Goal: Task Accomplishment & Management: Manage account settings

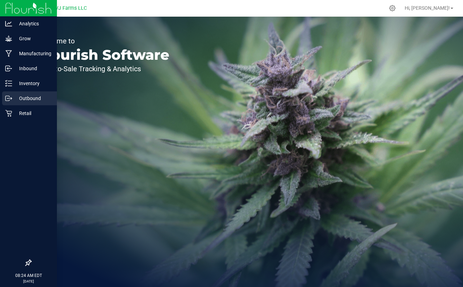
click at [23, 97] on p "Outbound" at bounding box center [33, 98] width 42 height 8
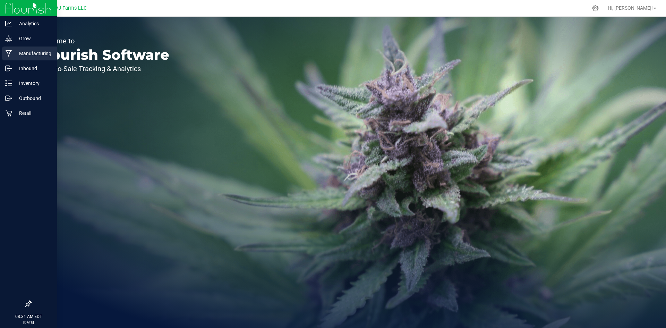
click at [37, 53] on p "Manufacturing" at bounding box center [33, 53] width 42 height 8
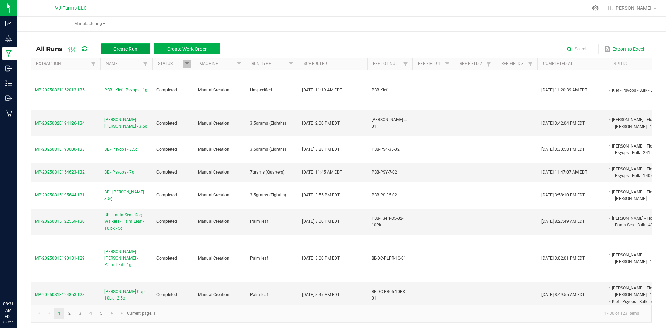
click at [135, 44] on button "Create Run" at bounding box center [125, 48] width 49 height 11
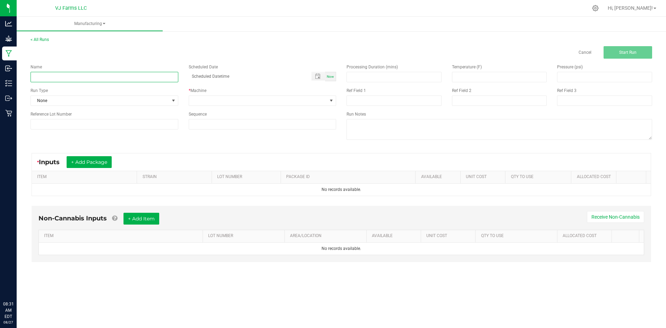
click at [78, 78] on input at bounding box center [105, 77] width 148 height 10
paste input "BB - Psyops - Dog Walkers - 10 pk - 3.5g"
type input "BB - Psyops - Dog Walkers - 10 pk - 3.5g"
click at [88, 102] on span "None" at bounding box center [100, 101] width 138 height 10
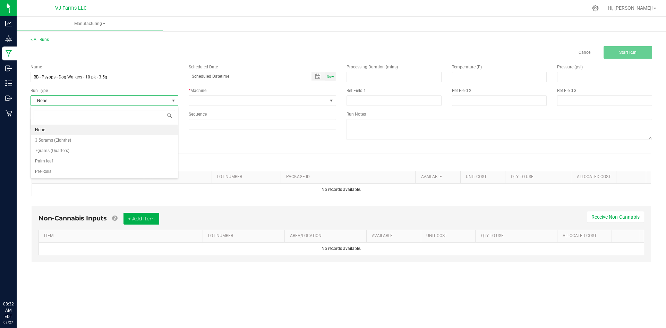
scroll to position [10, 147]
click at [65, 171] on li "Pre-Rolls" at bounding box center [104, 171] width 147 height 10
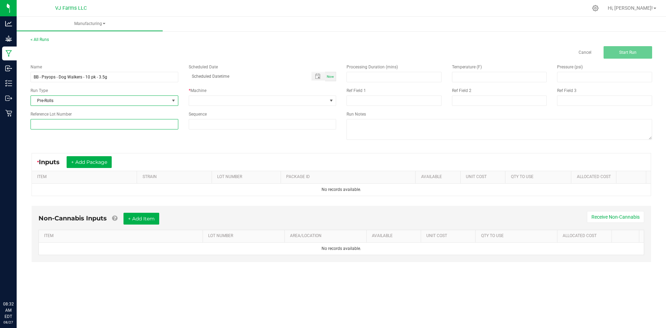
click at [69, 119] on input at bounding box center [105, 124] width 148 height 10
click at [70, 119] on input at bounding box center [105, 124] width 148 height 10
paste input "PBB-PSY-PR35-10PK-02"
type input "PBB-PSY-PR35-10PK-02"
click at [288, 62] on div "Name BB - Psyops - Dog Walkers - 10 pk - 3.5g Scheduled Date Now Run Type Pre-R…" at bounding box center [183, 97] width 316 height 76
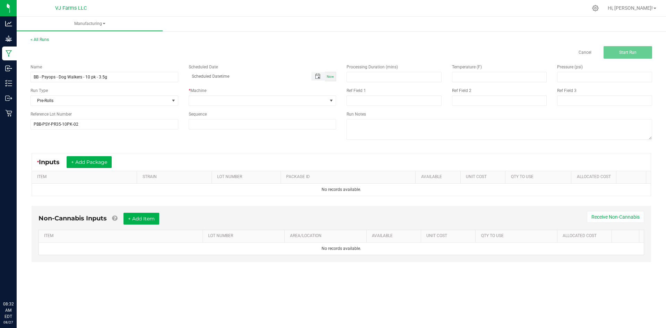
click at [321, 76] on span "Toggle popup" at bounding box center [318, 77] width 12 height 6
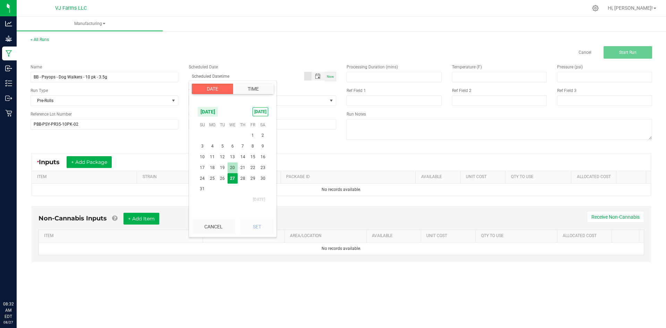
click at [234, 168] on span "20" at bounding box center [233, 167] width 10 height 11
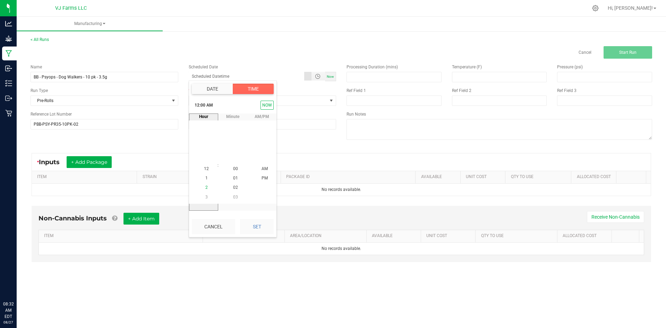
click at [202, 190] on li "2" at bounding box center [206, 187] width 17 height 9
click at [205, 170] on span "2" at bounding box center [206, 169] width 2 height 5
click at [259, 174] on li "PM" at bounding box center [264, 178] width 17 height 9
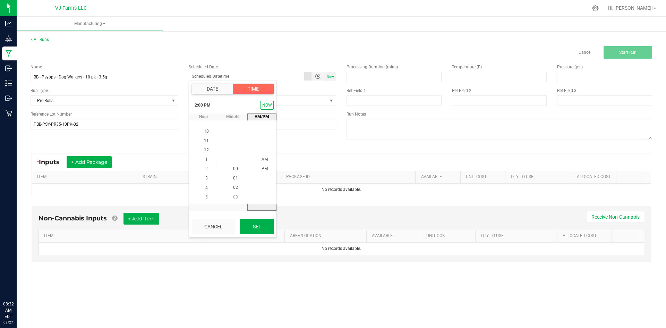
click at [250, 226] on button "Set" at bounding box center [257, 226] width 34 height 15
type input "08/20/2025 2:00 PM"
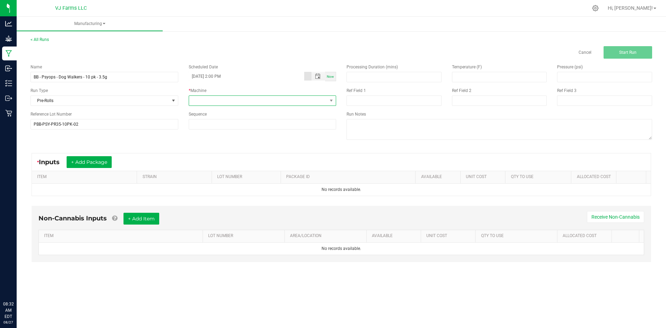
click at [205, 101] on span at bounding box center [258, 101] width 138 height 10
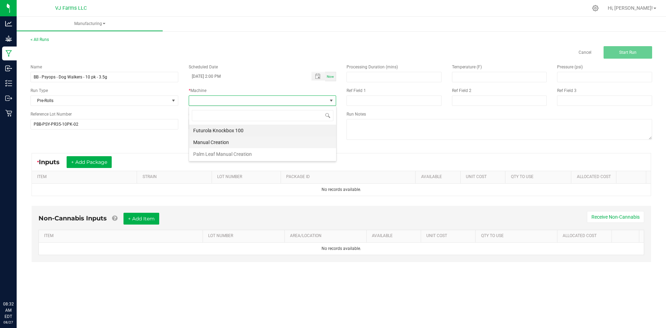
click at [218, 141] on li "Manual Creation" at bounding box center [262, 142] width 147 height 12
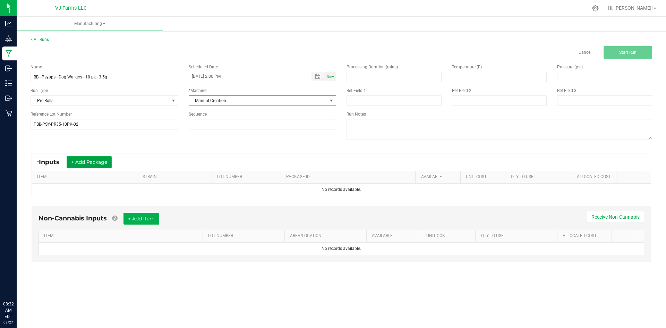
click at [104, 162] on button "+ Add Package" at bounding box center [89, 162] width 45 height 12
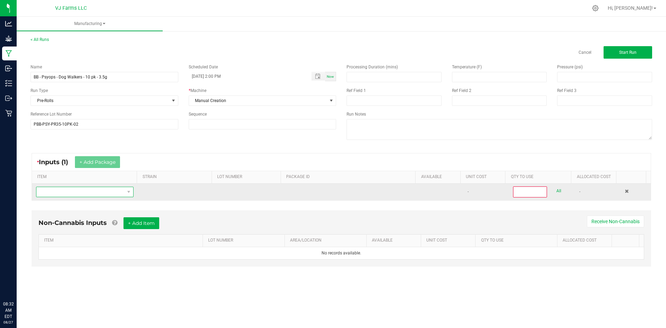
click at [106, 188] on span "NO DATA FOUND" at bounding box center [80, 192] width 88 height 10
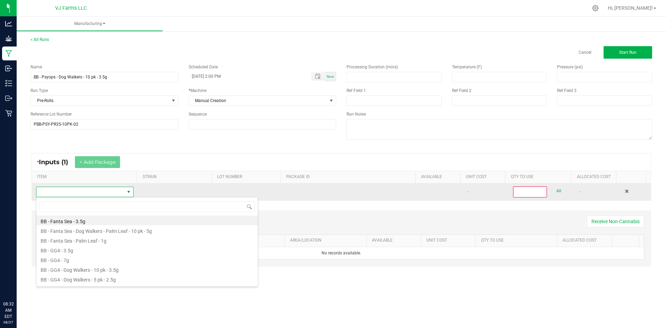
scroll to position [10, 96]
type input "psy"
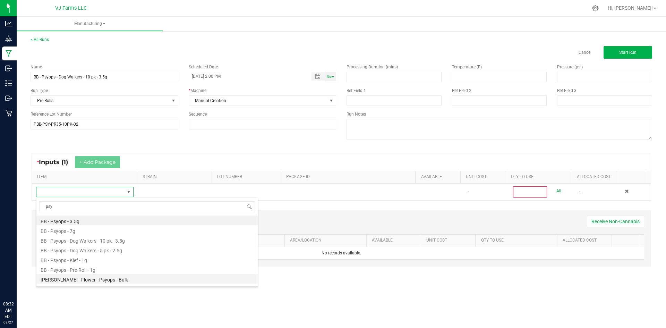
click at [102, 281] on li "Boujee Ben - Flower - Psyops - Bulk" at bounding box center [146, 279] width 221 height 10
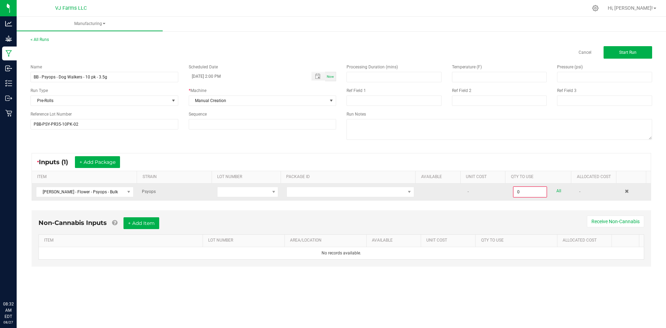
click at [244, 200] on td at bounding box center [247, 192] width 69 height 17
click at [249, 195] on span at bounding box center [244, 192] width 52 height 10
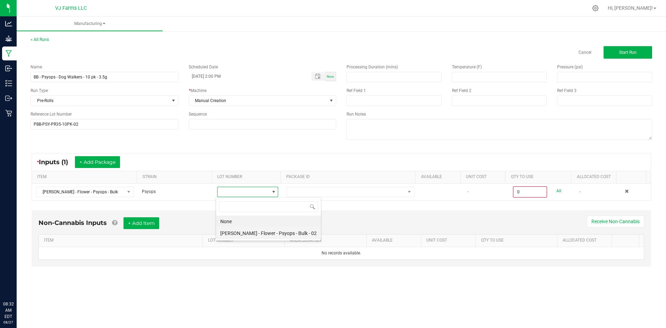
click at [251, 233] on 02 "Boujee Ben - Flower - Psyops - Bulk - 02" at bounding box center [268, 233] width 105 height 12
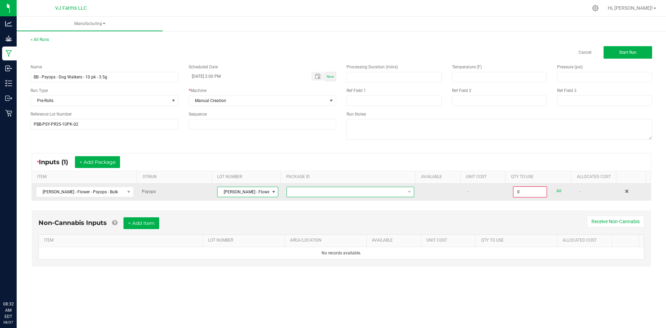
click at [305, 191] on span at bounding box center [346, 192] width 118 height 10
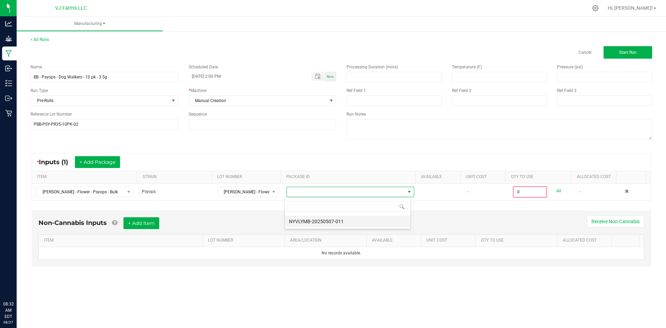
click at [308, 218] on li "NYVLYMB-20250507-011" at bounding box center [348, 221] width 126 height 12
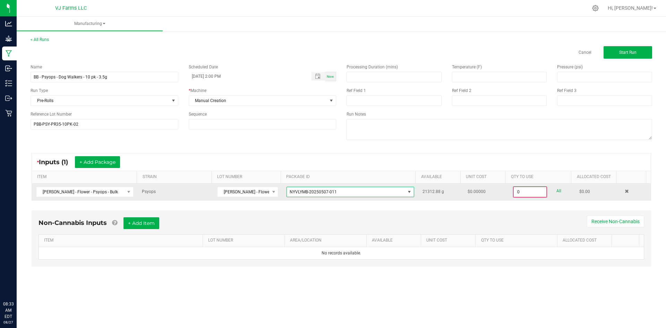
click at [462, 193] on input "0" at bounding box center [530, 192] width 33 height 10
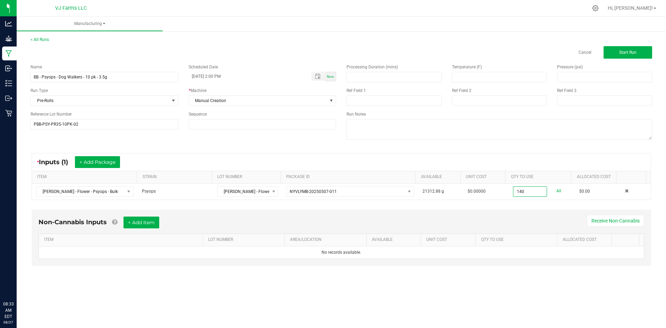
type input "140.0000 g"
click at [462, 228] on div "Non-Cannabis Inputs + Add Item Receive Non-Cannabis" at bounding box center [342, 224] width 606 height 17
click at [145, 219] on button "+ Add Item" at bounding box center [142, 222] width 36 height 12
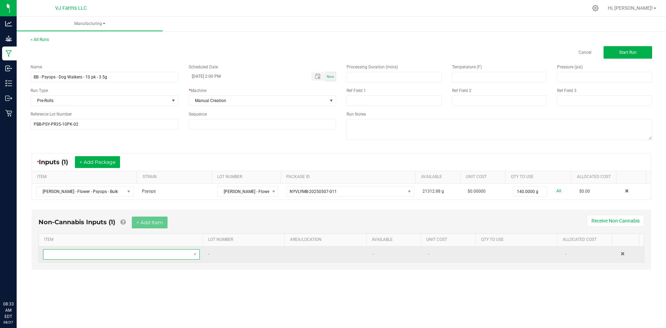
click at [120, 254] on span "NO DATA FOUND" at bounding box center [116, 254] width 147 height 10
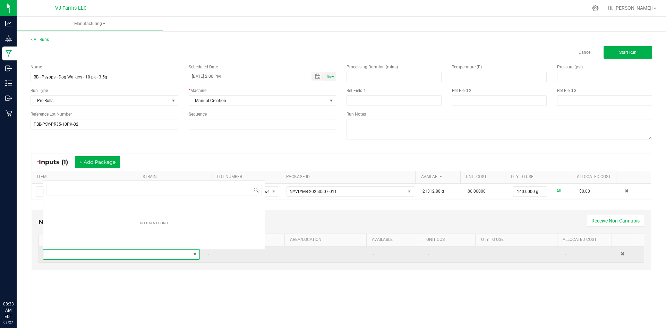
scroll to position [10, 154]
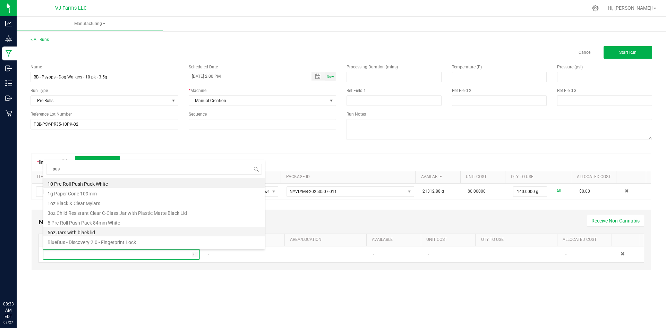
type input "push"
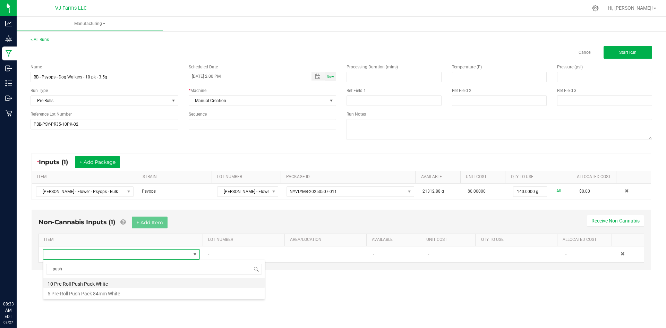
click at [88, 284] on li "10 Pre-Roll Push Pack White" at bounding box center [153, 283] width 221 height 10
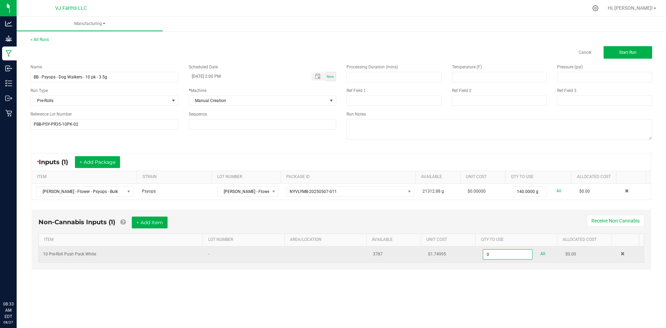
click at [462, 256] on input "0" at bounding box center [507, 254] width 49 height 10
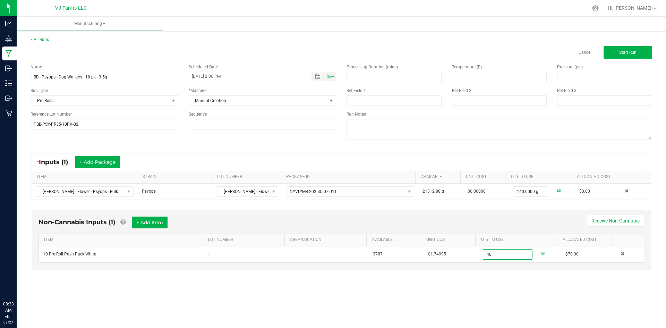
type input "40 ea"
click at [394, 286] on div "Manufacturing < All Runs Cancel Start Run Name BB - Psyops - Dog Walkers - 10 p…" at bounding box center [341, 172] width 649 height 311
click at [149, 225] on button "+ Add Item" at bounding box center [150, 222] width 36 height 12
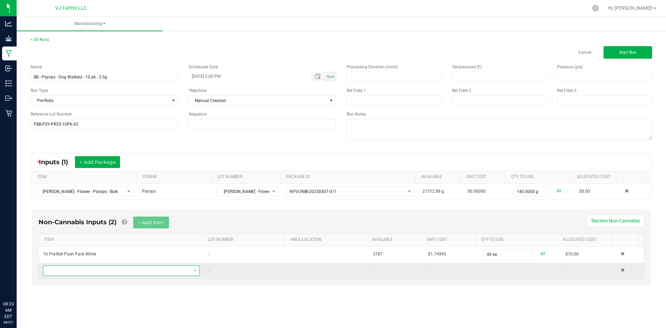
click at [85, 275] on span "NO DATA FOUND" at bounding box center [121, 270] width 157 height 10
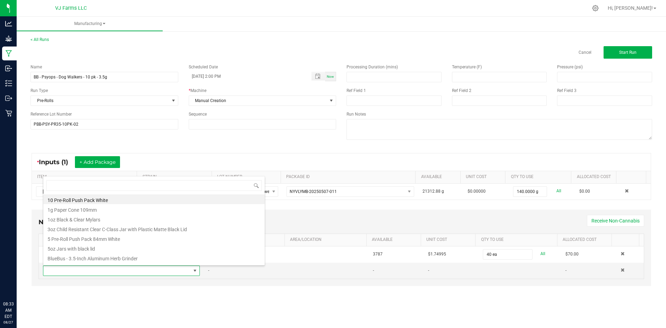
click at [175, 286] on div "Non-Cannabis Inputs (2) + Add Item Receive Non-Cannabis ITEM LOT NUMBER AREA/LO…" at bounding box center [341, 252] width 632 height 93
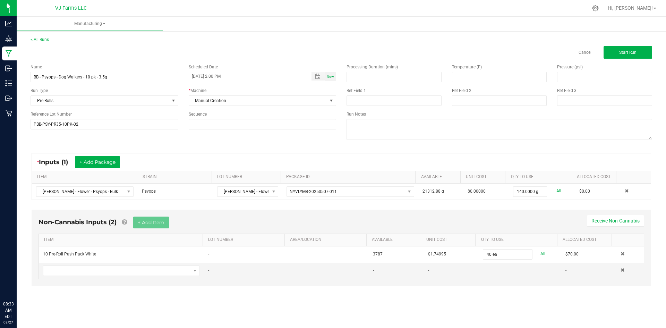
click at [462, 60] on div "Processing Duration (mins) Temperature (F) Pressure (psi) Ref Field 1 Ref Field…" at bounding box center [499, 103] width 316 height 88
click at [462, 54] on span "Start Run" at bounding box center [627, 52] width 17 height 5
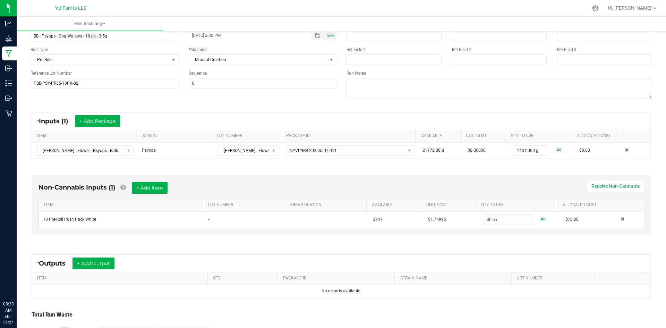
scroll to position [99, 0]
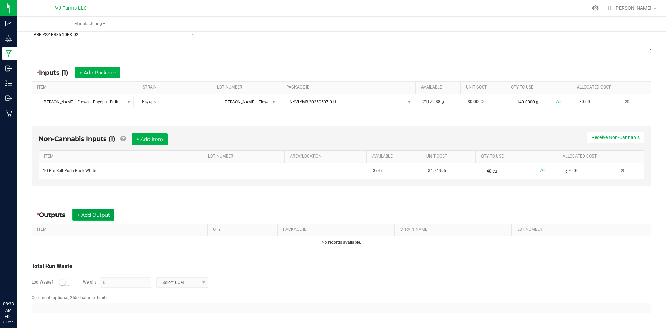
click at [101, 214] on button "+ Add Output" at bounding box center [94, 215] width 42 height 12
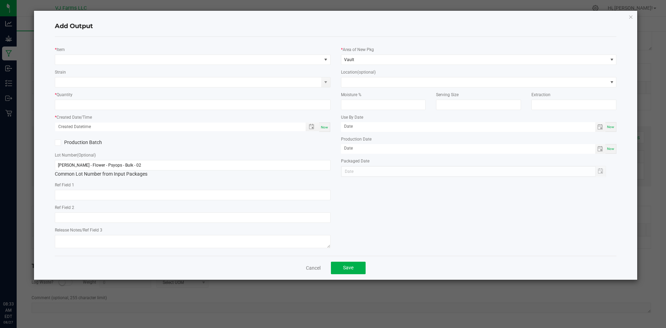
click at [95, 48] on div "* Item" at bounding box center [193, 55] width 276 height 19
click at [94, 56] on span "NO DATA FOUND" at bounding box center [188, 60] width 266 height 10
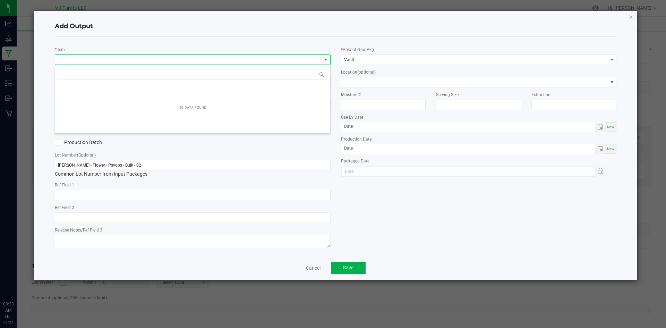
scroll to position [10, 276]
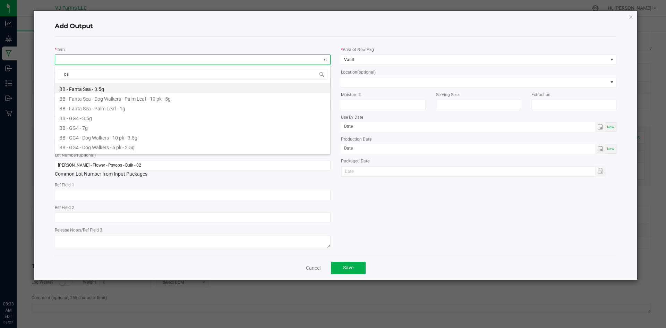
type input "psy"
click at [147, 107] on li "BB - Psyops - Dog Walkers - 10 pk - 3.5g" at bounding box center [192, 108] width 275 height 10
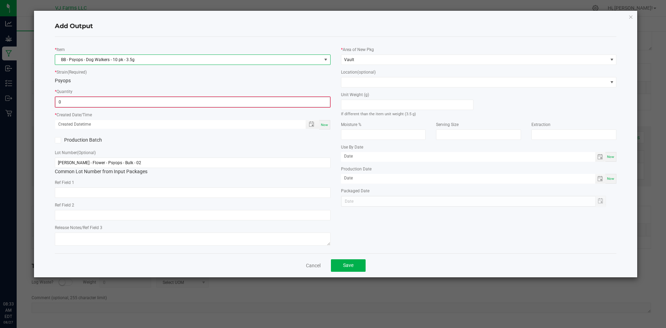
click at [110, 103] on input "0" at bounding box center [193, 102] width 274 height 10
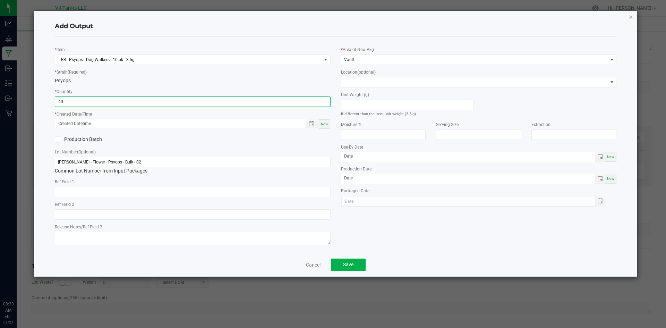
click at [215, 97] on input "40" at bounding box center [192, 102] width 275 height 10
click at [309, 121] on span "Toggle popup" at bounding box center [312, 124] width 6 height 6
type input "40 ea"
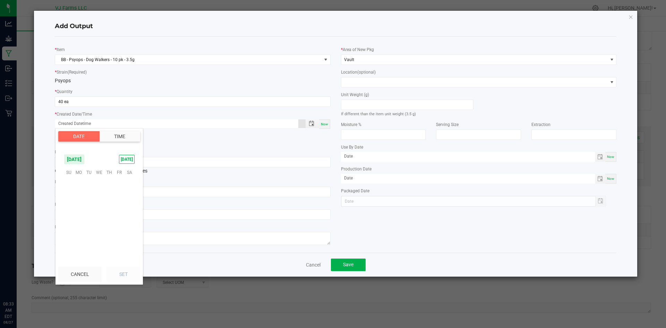
scroll to position [112444, 0]
click at [100, 213] on span "20" at bounding box center [99, 215] width 10 height 11
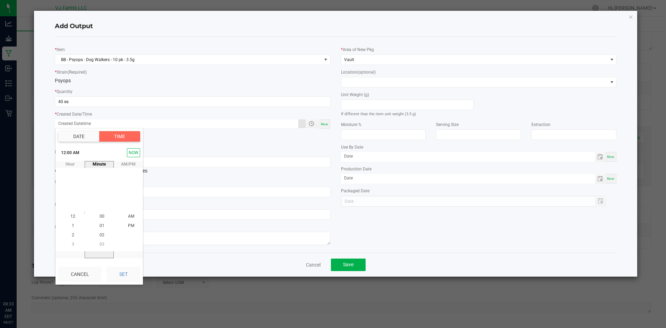
click at [77, 134] on button "Date" at bounding box center [78, 136] width 41 height 10
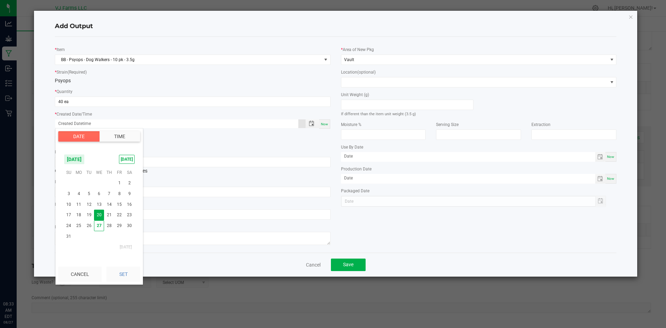
click at [100, 213] on span "20" at bounding box center [99, 215] width 10 height 11
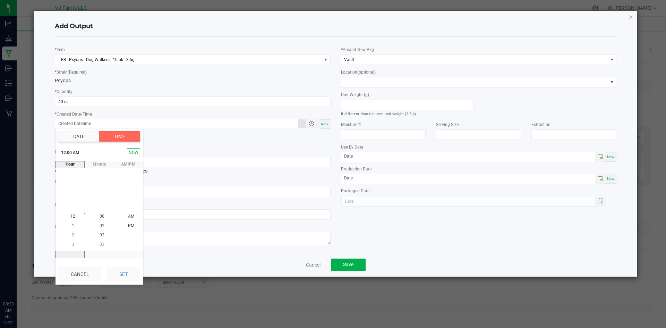
click at [72, 236] on li "2" at bounding box center [73, 235] width 17 height 9
click at [72, 218] on span "2" at bounding box center [73, 216] width 2 height 5
click at [125, 222] on li "PM" at bounding box center [131, 225] width 17 height 9
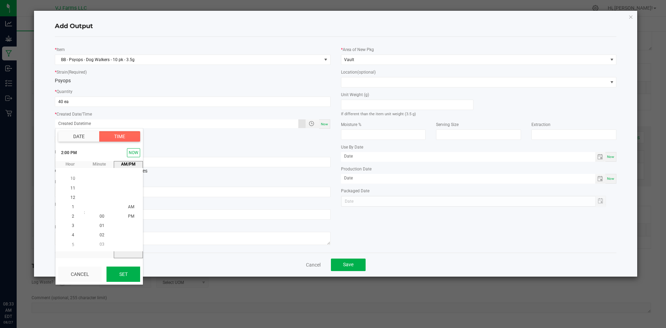
click at [131, 280] on button "Set" at bounding box center [124, 273] width 34 height 15
type input "08/20/2025 2:00 PM"
type input "08/20/2025"
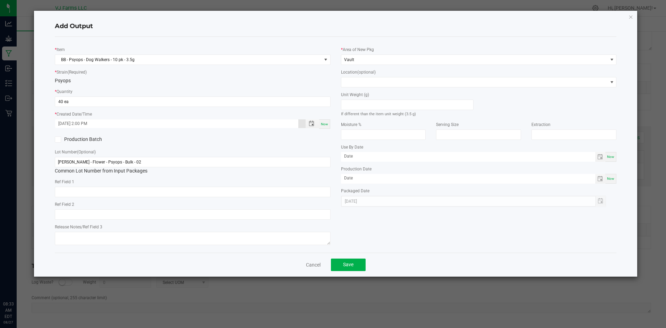
click at [145, 171] on div "Boujee Ben - Flower - Psyops - Bulk - 02 Common Lot Number from Input Packages" at bounding box center [193, 166] width 276 height 18
drag, startPoint x: 147, startPoint y: 161, endPoint x: 49, endPoint y: 172, distance: 98.4
click at [50, 172] on div "* Item BB - Psyops - Dog Walkers - 10 pk - 3.5g * Strain (Required) Psyops * Qu…" at bounding box center [193, 144] width 286 height 205
paste input "PBB-PSY-PR35-10PK-02"
type input "PBB-PSY-PR35-10PK-02"
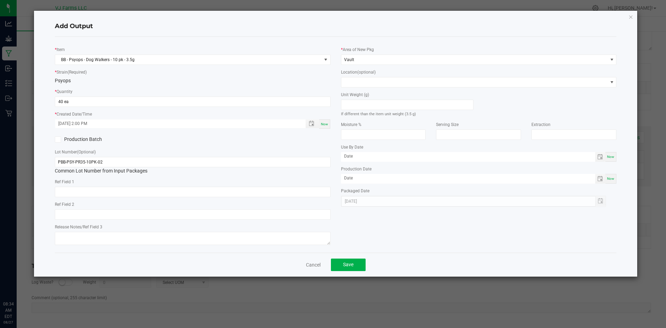
click at [168, 207] on div "Ref Field 2" at bounding box center [193, 210] width 276 height 19
click at [358, 264] on button "Save" at bounding box center [348, 264] width 35 height 12
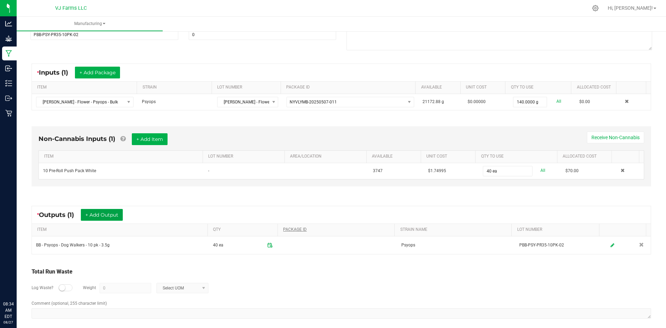
scroll to position [0, 0]
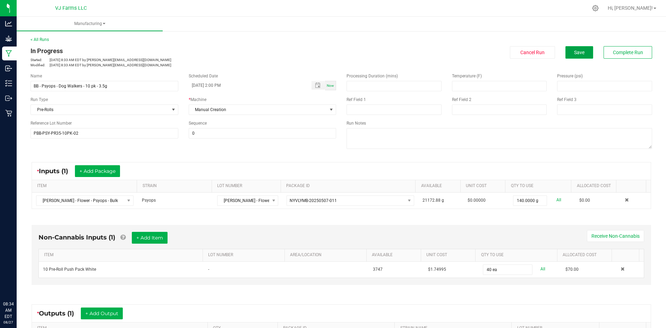
click at [462, 53] on span "Save" at bounding box center [579, 53] width 10 height 6
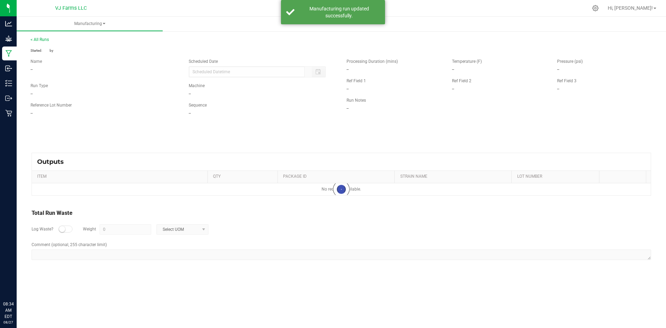
type input "08/20/2025 2:00 PM"
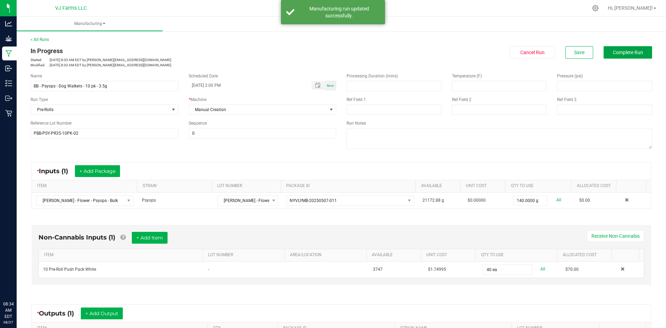
click at [462, 51] on span "Complete Run" at bounding box center [628, 53] width 30 height 6
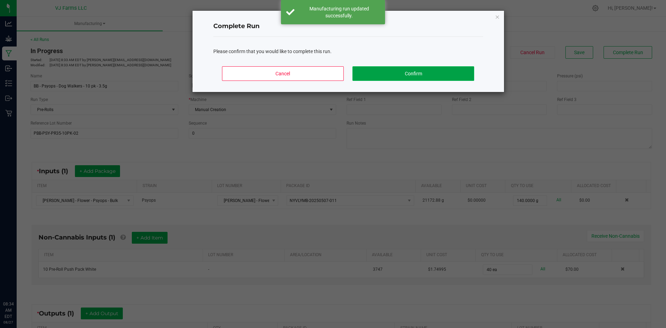
click at [415, 69] on button "Confirm" at bounding box center [412, 73] width 121 height 15
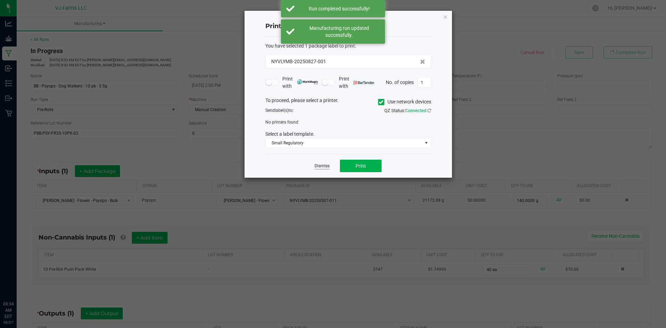
click at [323, 167] on link "Dismiss" at bounding box center [322, 166] width 15 height 6
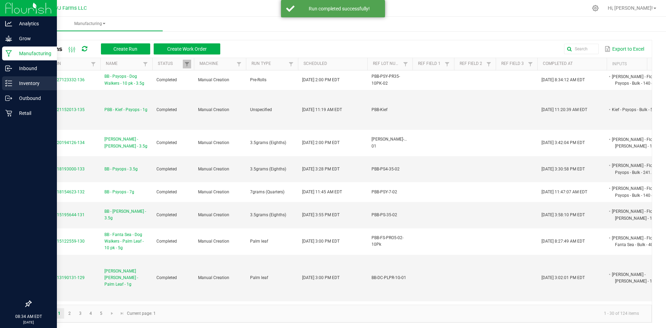
click at [38, 86] on p "Inventory" at bounding box center [33, 83] width 42 height 8
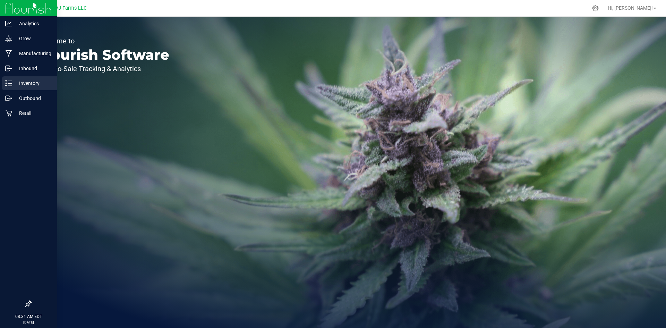
click at [31, 85] on p "Inventory" at bounding box center [33, 83] width 42 height 8
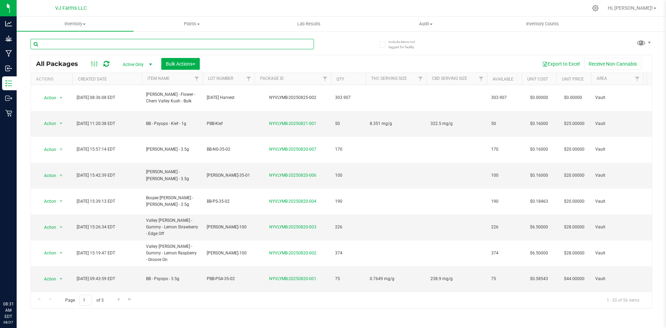
click at [130, 44] on input "text" at bounding box center [172, 44] width 283 height 10
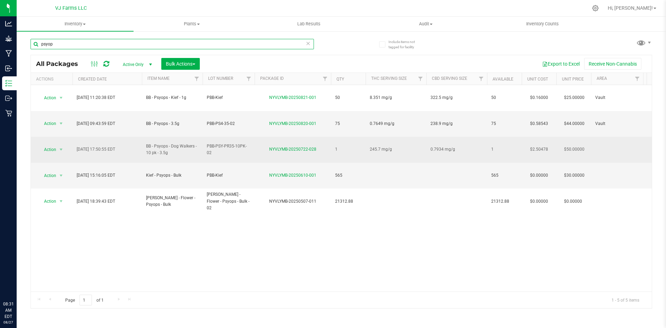
type input "psyop"
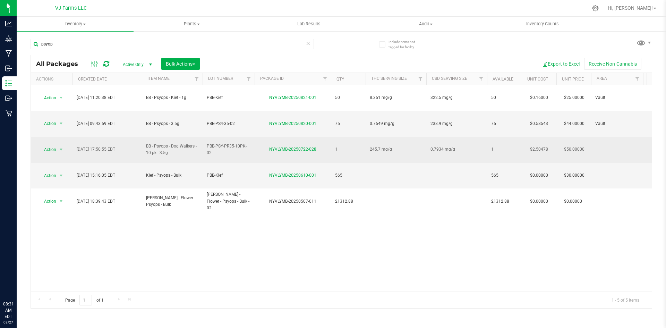
click at [165, 143] on span "BB - Psyops - Dog Walkers - 10 pk - 3.5g" at bounding box center [172, 149] width 52 height 13
click at [172, 143] on span "BB - Psyops - Dog Walkers - 10 pk - 3.5g" at bounding box center [172, 149] width 52 height 13
drag, startPoint x: 146, startPoint y: 124, endPoint x: 166, endPoint y: 131, distance: 20.9
click at [166, 143] on span "BB - Psyops - Dog Walkers - 10 pk - 3.5g" at bounding box center [172, 149] width 52 height 13
click at [149, 143] on span "BB - Psyops - Dog Walkers - 10 pk - 3.5g" at bounding box center [172, 149] width 52 height 13
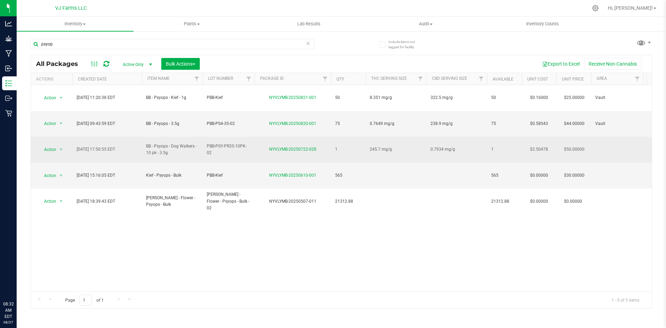
drag, startPoint x: 146, startPoint y: 125, endPoint x: 169, endPoint y: 133, distance: 23.9
click at [169, 143] on span "BB - Psyops - Dog Walkers - 10 pk - 3.5g" at bounding box center [172, 149] width 52 height 13
copy span "BB - Psyops - Dog Walkers - 10 pk - 3.5g"
click at [204, 137] on td "PBB-PSY-PR35-10PK-02" at bounding box center [229, 150] width 52 height 26
drag, startPoint x: 206, startPoint y: 128, endPoint x: 265, endPoint y: 129, distance: 58.7
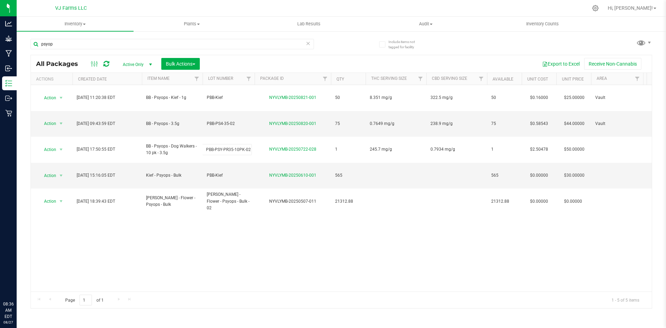
click at [220, 244] on div "Action Action Adjust qty Create package Edit attributes Global inventory Locate…" at bounding box center [341, 188] width 621 height 206
click at [150, 63] on span "select" at bounding box center [151, 65] width 6 height 6
click at [145, 105] on li "All" at bounding box center [135, 106] width 37 height 10
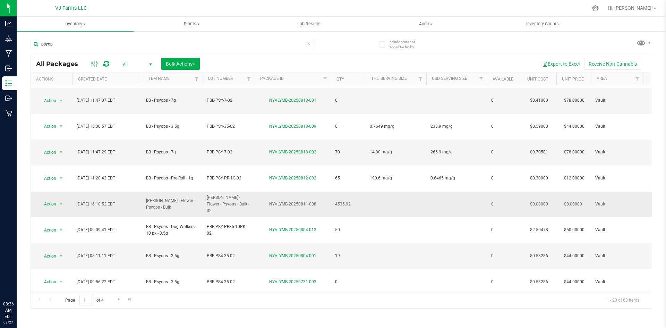
scroll to position [139, 0]
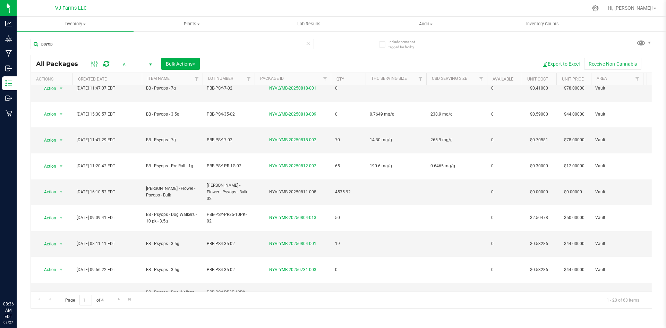
drag, startPoint x: 146, startPoint y: 231, endPoint x: 168, endPoint y: 240, distance: 23.4
copy span "BB - Psyops - Dog Walkers - 5 pk - 2.5g"
drag, startPoint x: 249, startPoint y: 236, endPoint x: 185, endPoint y: 238, distance: 64.6
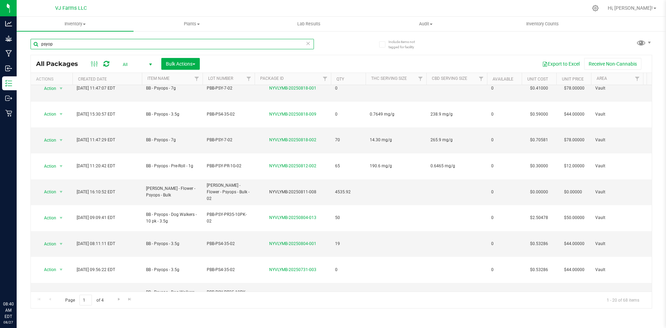
click at [66, 48] on input "psyop" at bounding box center [172, 44] width 283 height 10
type input "p"
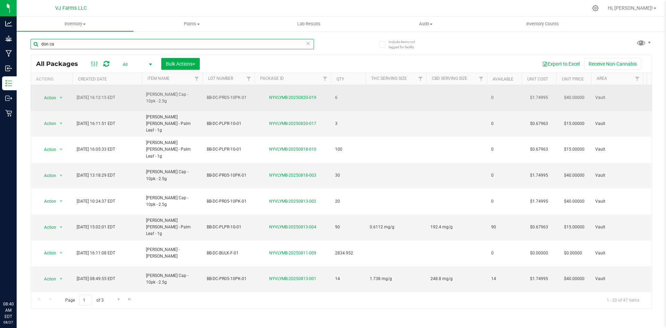
type input "don ca"
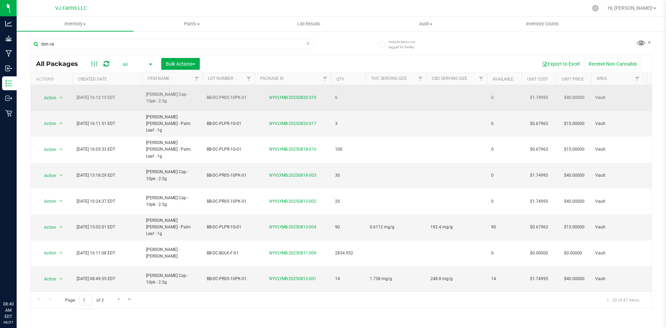
drag, startPoint x: 185, startPoint y: 98, endPoint x: 142, endPoint y: 93, distance: 43.0
click at [142, 93] on td "Boujee Ben - Don Carlos - Kief Cap - 10pk - 2.5g" at bounding box center [172, 98] width 61 height 26
copy span "Boujee Ben - Don Carlos - Kief Cap - 10pk - 2.5g"
click at [254, 99] on td "BB-DC-PR05-10PK-01" at bounding box center [229, 98] width 52 height 26
drag, startPoint x: 250, startPoint y: 93, endPoint x: 193, endPoint y: 93, distance: 57.6
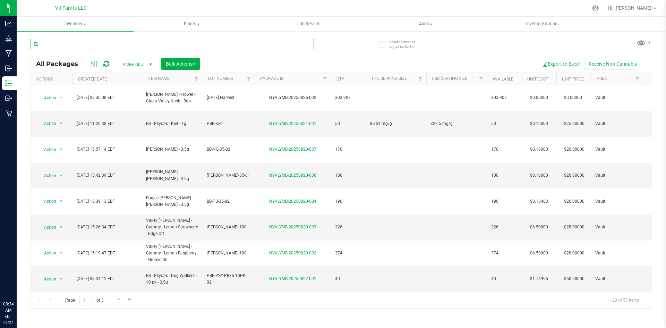
click at [158, 49] on input "text" at bounding box center [172, 44] width 283 height 10
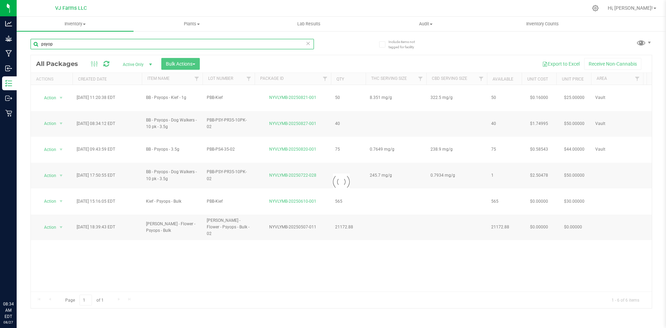
type input "psyop"
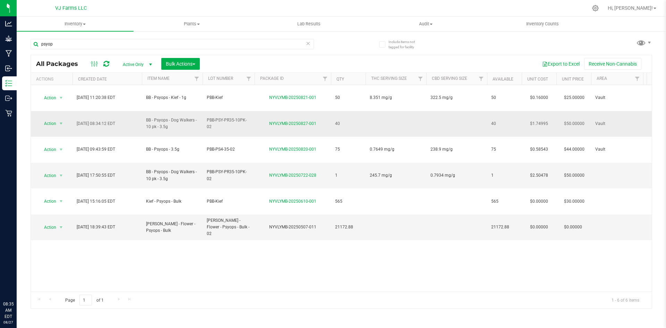
click at [366, 111] on td at bounding box center [396, 124] width 61 height 26
type input "0.7934 mg/g"
click at [439, 113] on td at bounding box center [456, 124] width 61 height 26
type input "245.7 mg/g"
click at [417, 216] on div "All Packages Active Only Active Only Lab Samples Locked All Bulk Actions Add to…" at bounding box center [342, 182] width 622 height 254
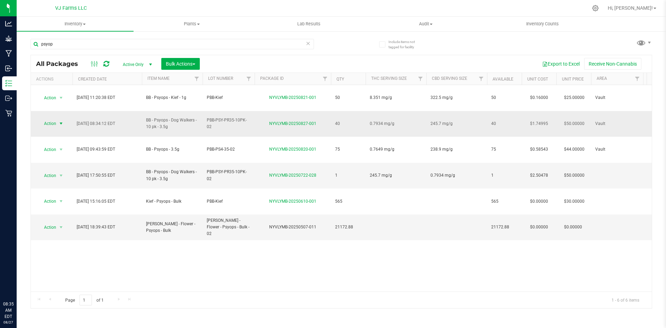
click at [61, 121] on span "select" at bounding box center [61, 124] width 6 height 6
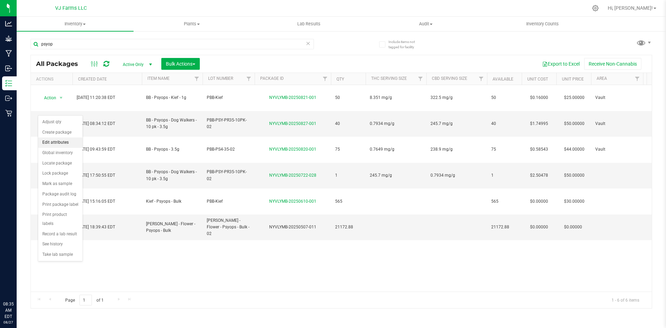
click at [58, 144] on li "Edit attributes" at bounding box center [60, 142] width 44 height 10
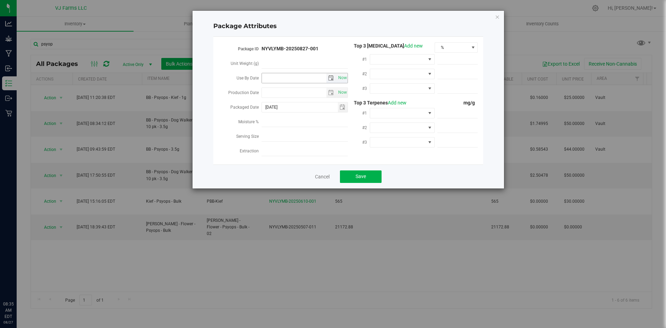
click at [332, 78] on span "select" at bounding box center [331, 78] width 6 height 6
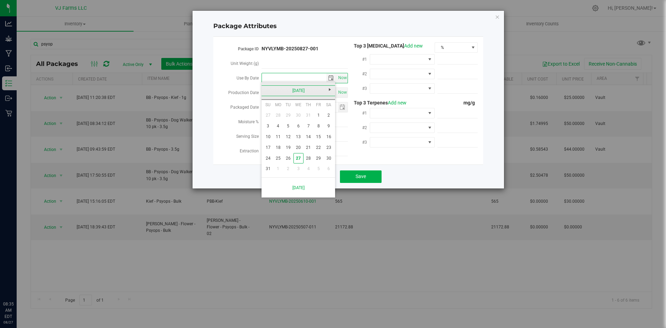
click at [281, 93] on link "August 2025" at bounding box center [298, 90] width 75 height 11
click at [331, 81] on span "select" at bounding box center [331, 78] width 10 height 10
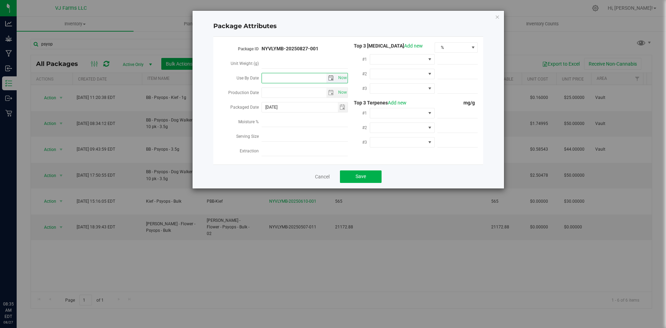
click at [332, 77] on span "select" at bounding box center [331, 78] width 6 height 6
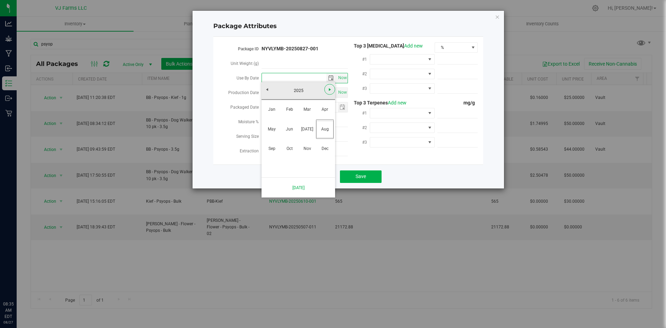
click at [328, 87] on span "Next" at bounding box center [330, 90] width 6 height 6
click at [278, 128] on link "May" at bounding box center [272, 129] width 18 height 18
click at [288, 148] on link "19" at bounding box center [288, 147] width 10 height 11
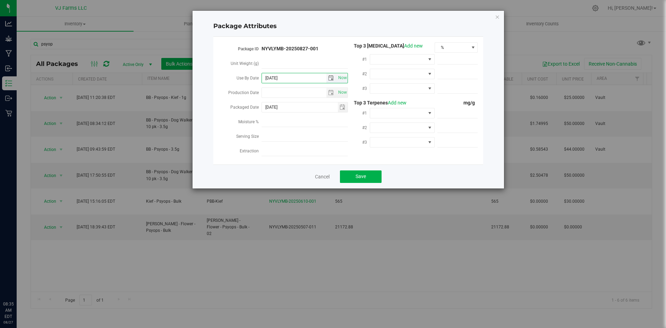
click at [331, 76] on span "select" at bounding box center [331, 78] width 6 height 6
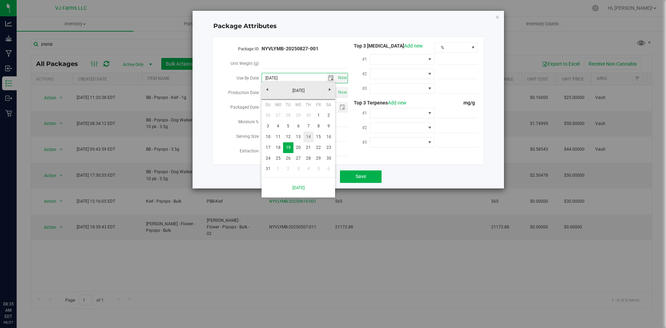
click at [313, 136] on link "14" at bounding box center [309, 136] width 10 height 11
type input "2026-05-14"
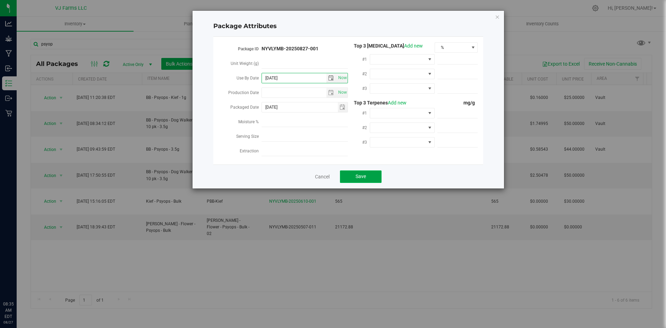
click at [358, 176] on span "Save" at bounding box center [361, 176] width 10 height 6
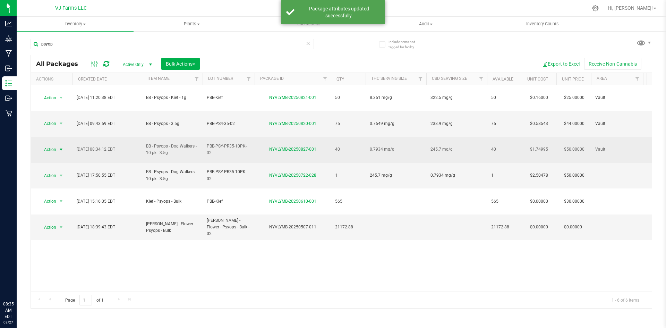
click at [54, 145] on span "Action" at bounding box center [47, 150] width 19 height 10
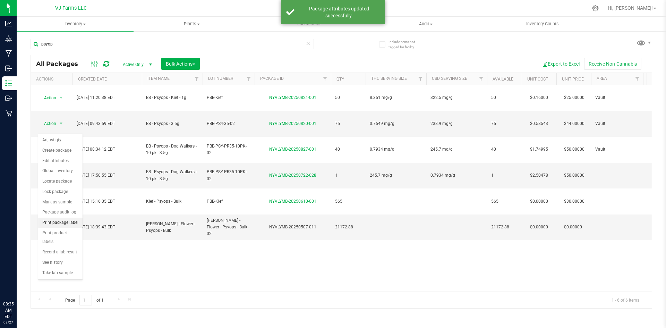
click at [73, 219] on li "Print package label" at bounding box center [60, 223] width 44 height 10
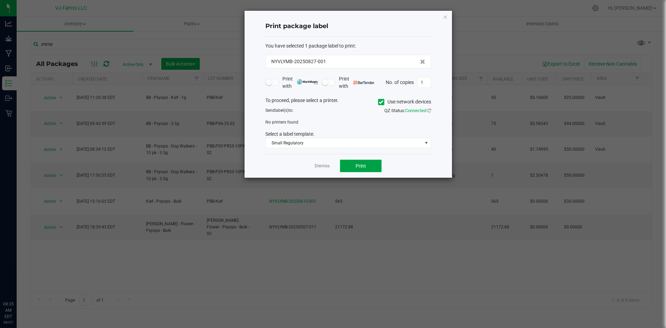
click at [368, 161] on button "Print" at bounding box center [361, 166] width 42 height 12
click at [380, 97] on span "Use network devices" at bounding box center [404, 102] width 53 height 10
click at [380, 102] on icon at bounding box center [381, 102] width 5 height 0
click at [0, 0] on input "Use network devices" at bounding box center [0, 0] width 0 height 0
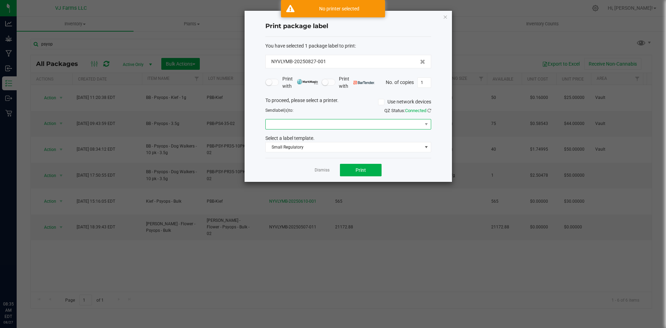
click at [354, 126] on span at bounding box center [344, 124] width 156 height 10
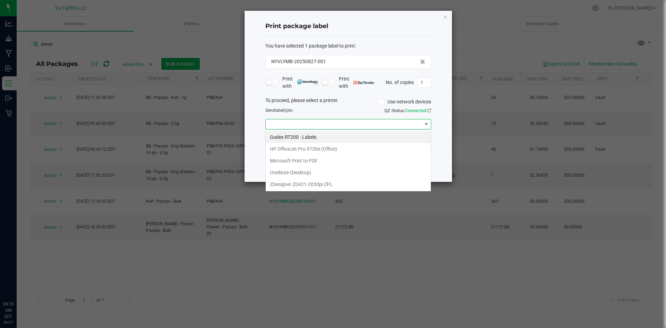
scroll to position [10, 166]
click at [311, 183] on ZPL "ZDesigner ZD421-203dpi ZPL" at bounding box center [348, 184] width 165 height 12
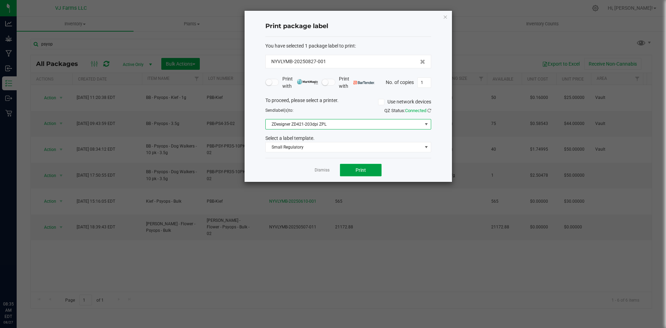
click at [372, 170] on button "Print" at bounding box center [361, 170] width 42 height 12
click at [427, 86] on input "1" at bounding box center [424, 83] width 13 height 10
type input "39"
click at [371, 171] on button "Print" at bounding box center [361, 170] width 42 height 12
click at [330, 170] on div "Dismiss Print" at bounding box center [348, 170] width 166 height 24
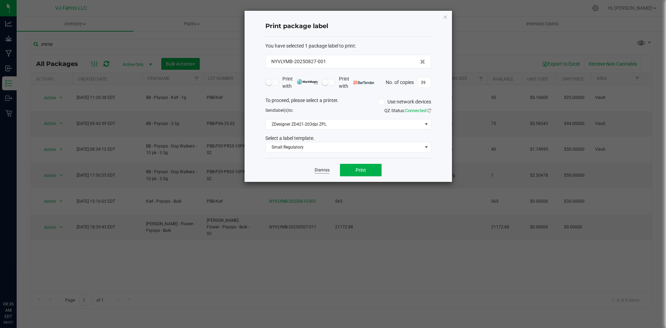
click at [326, 170] on link "Dismiss" at bounding box center [322, 170] width 15 height 6
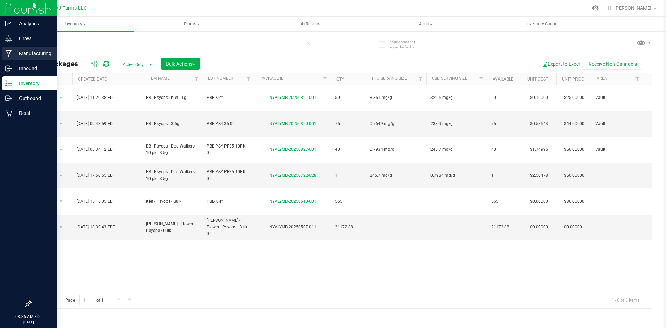
click at [11, 58] on div "Manufacturing" at bounding box center [29, 53] width 55 height 14
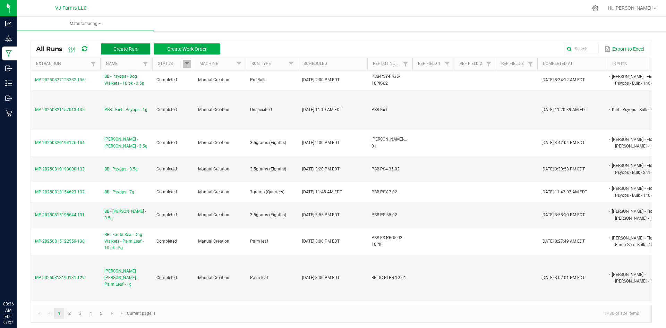
click at [124, 48] on span "Create Run" at bounding box center [125, 49] width 24 height 6
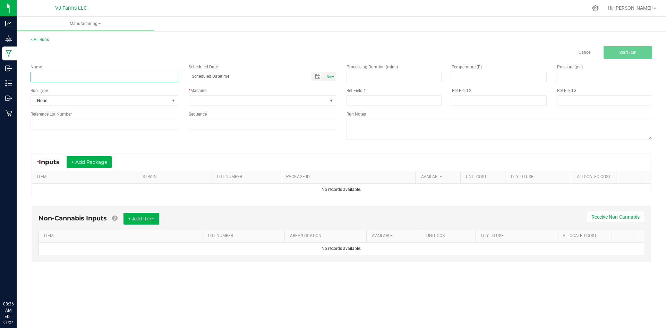
click at [92, 74] on input at bounding box center [105, 77] width 148 height 10
paste input "BB - Psyops - Dog Walkers - 5 pk - 2.5g"
type input "BB - Psyops - Dog Walkers - 5 pk - 2.5g"
click at [168, 51] on div "Cancel Start Run" at bounding box center [341, 52] width 632 height 12
click at [80, 122] on input at bounding box center [105, 124] width 148 height 10
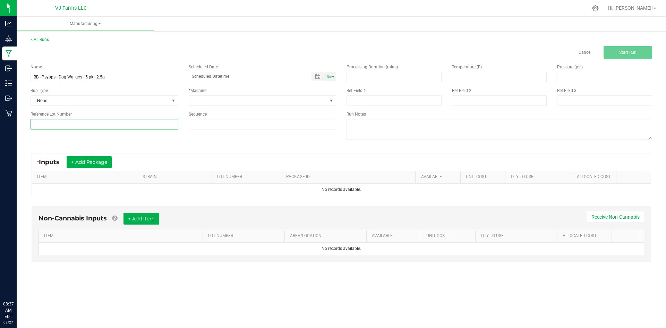
paste input "PBB-PSY-PR05-5PK-02"
type input "PBB-PSY-PR05-5PK-02"
click at [56, 99] on span "None" at bounding box center [100, 101] width 138 height 10
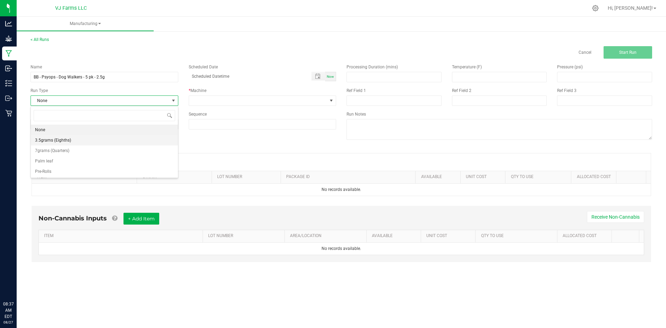
scroll to position [10, 147]
click at [53, 171] on li "Pre-Rolls" at bounding box center [104, 171] width 147 height 10
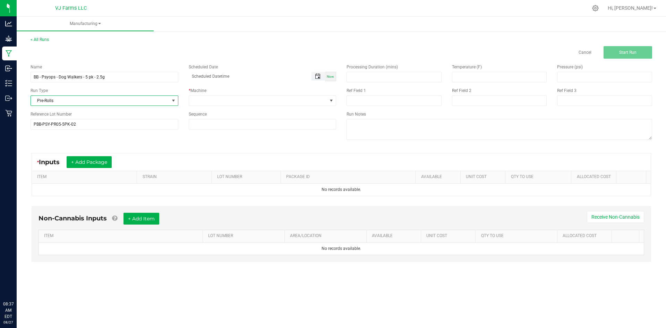
click at [316, 74] on span "Toggle popup" at bounding box center [318, 77] width 6 height 6
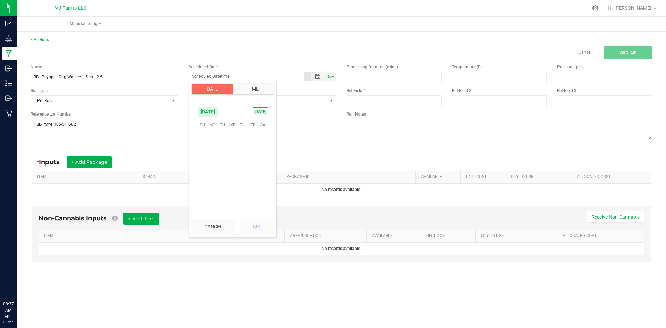
scroll to position [112444, 0]
click at [238, 163] on span "21" at bounding box center [243, 167] width 10 height 11
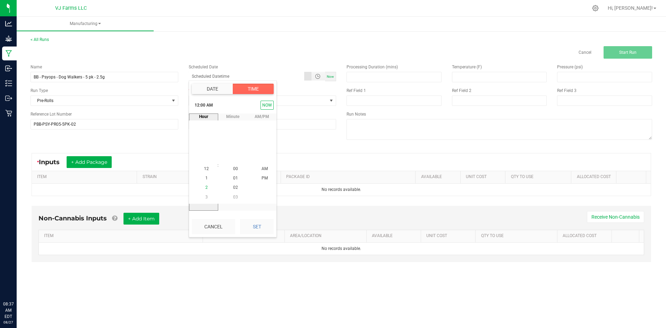
click at [206, 184] on li "2" at bounding box center [206, 187] width 17 height 9
click at [202, 168] on li "2" at bounding box center [206, 168] width 17 height 9
click at [233, 169] on span "00" at bounding box center [235, 169] width 5 height 5
click at [262, 173] on li "AM" at bounding box center [264, 168] width 17 height 9
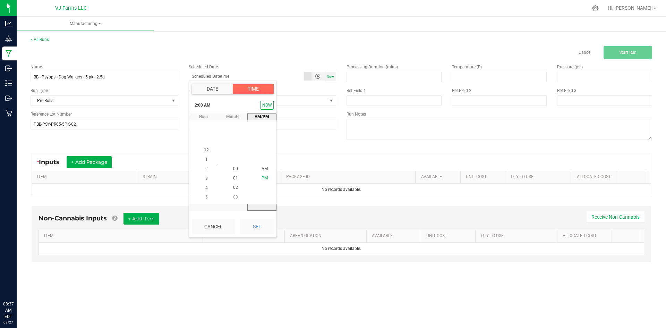
click at [262, 177] on span "PM" at bounding box center [265, 178] width 6 height 5
click at [256, 219] on button "Set" at bounding box center [257, 226] width 34 height 15
type input "08/21/2025 2:00 PM"
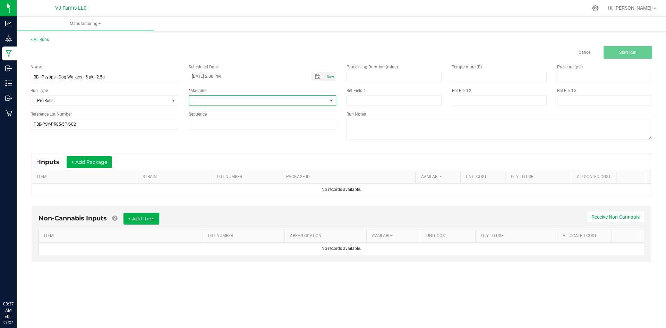
click at [251, 104] on span at bounding box center [258, 101] width 138 height 10
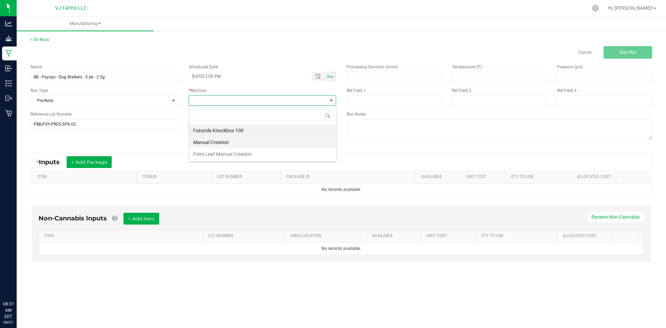
click at [232, 146] on li "Manual Creation" at bounding box center [262, 142] width 147 height 12
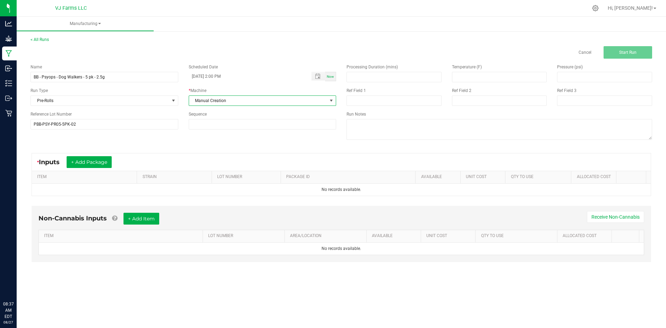
click at [103, 147] on div "* Inputs + Add Package ITEM STRAIN LOT NUMBER PACKAGE ID AVAILABLE Unit Cost QT…" at bounding box center [341, 175] width 632 height 56
click at [97, 157] on button "+ Add Package" at bounding box center [89, 162] width 45 height 12
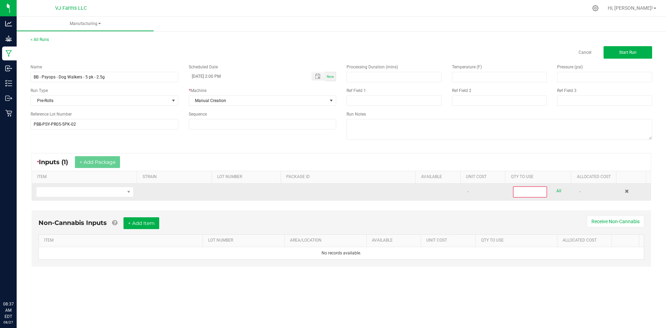
click at [91, 184] on td at bounding box center [85, 192] width 106 height 17
click at [91, 190] on span "NO DATA FOUND" at bounding box center [80, 192] width 88 height 10
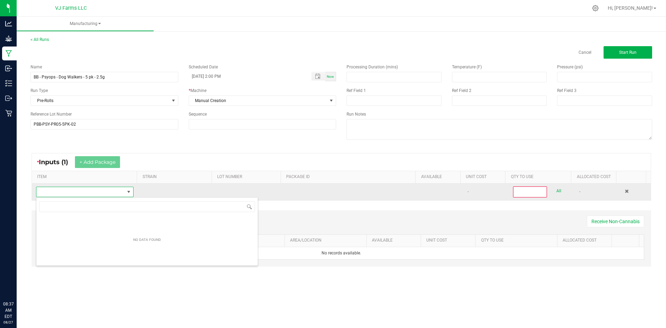
scroll to position [10, 96]
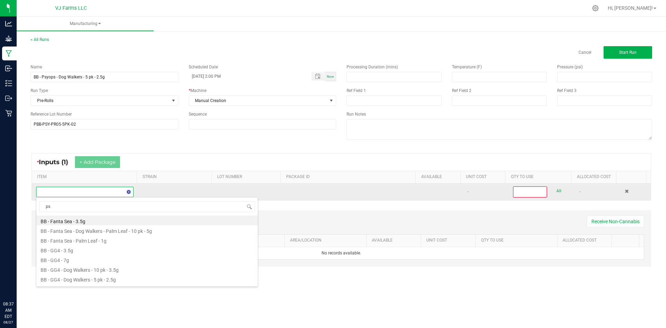
type input "psy"
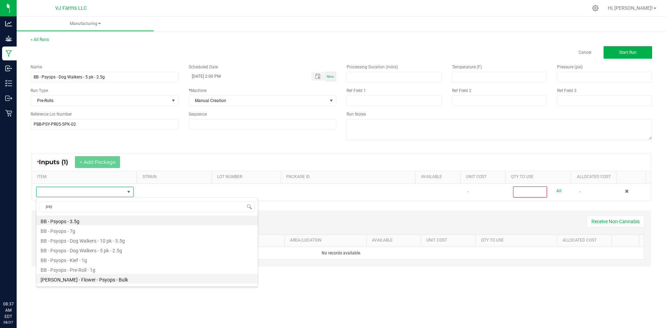
click at [101, 282] on li "Boujee Ben - Flower - Psyops - Bulk" at bounding box center [146, 279] width 221 height 10
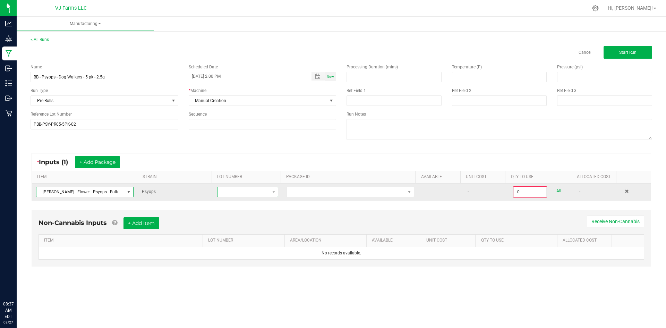
click at [254, 194] on span at bounding box center [244, 192] width 52 height 10
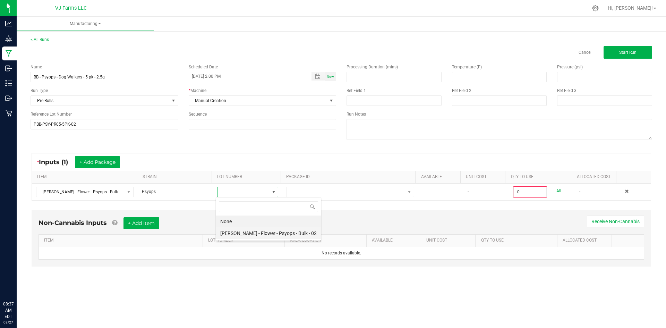
scroll to position [10, 61]
click at [233, 235] on 02 "Boujee Ben - Flower - Psyops - Bulk - 02" at bounding box center [268, 233] width 105 height 12
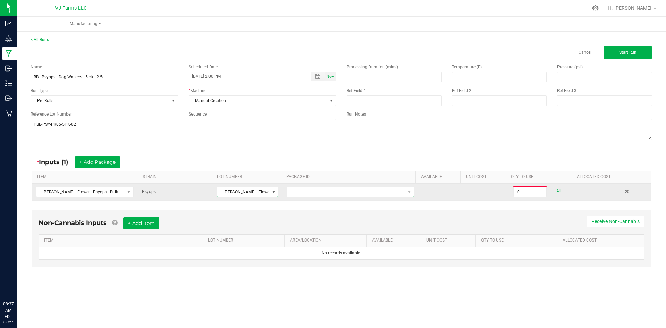
click at [296, 189] on span at bounding box center [346, 192] width 118 height 10
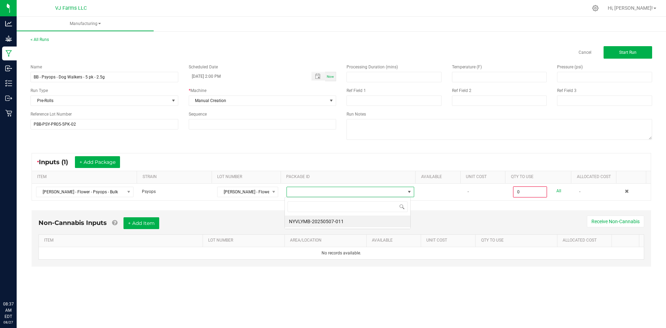
scroll to position [10, 127]
click at [304, 216] on li "NYVLYMB-20250507-011" at bounding box center [348, 221] width 126 height 12
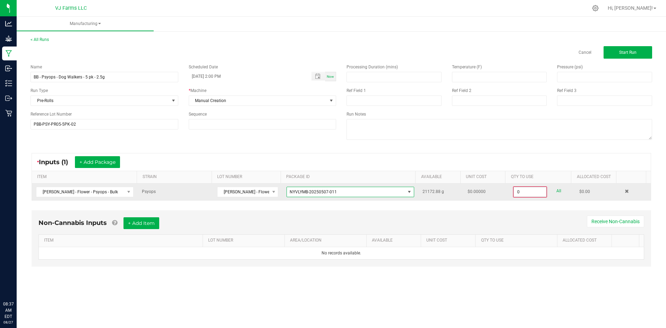
click at [527, 193] on input "0" at bounding box center [530, 192] width 33 height 10
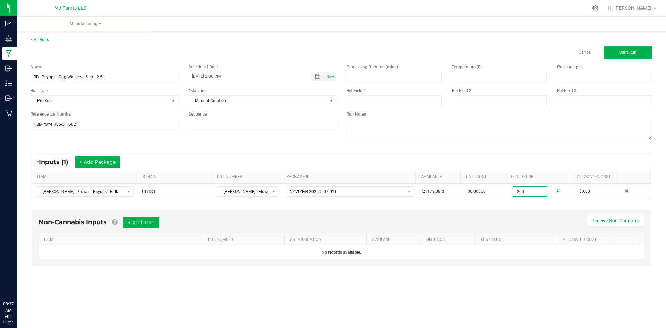
type input "200.0000 g"
click at [423, 159] on div "* Inputs (1) + Add Package" at bounding box center [341, 161] width 619 height 17
click at [146, 226] on button "+ Add Item" at bounding box center [142, 222] width 36 height 12
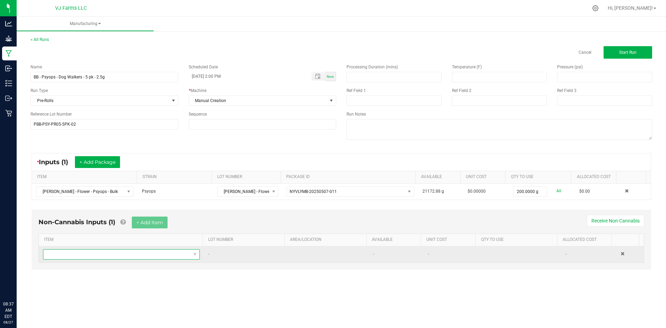
click at [57, 257] on span "NO DATA FOUND" at bounding box center [116, 254] width 147 height 10
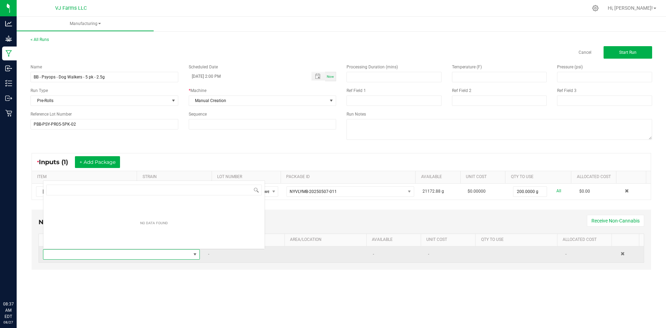
scroll to position [10, 154]
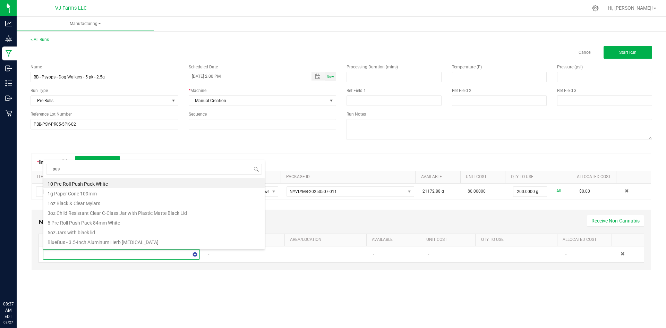
type input "push"
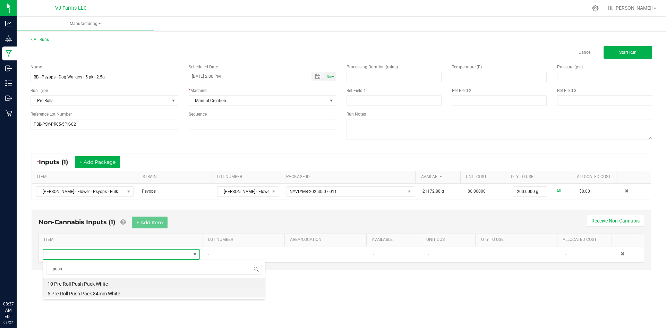
click at [88, 294] on li "5 Pre-Roll Push Pack 84mm White" at bounding box center [153, 293] width 221 height 10
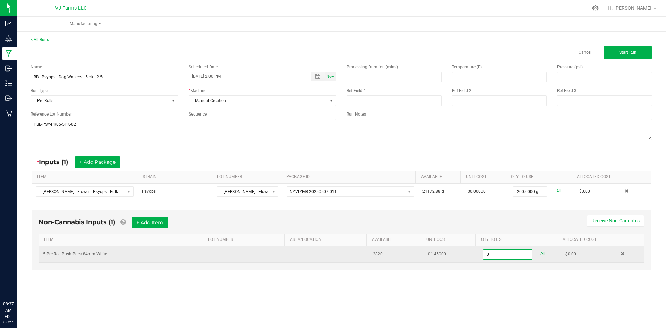
click at [495, 257] on input "0" at bounding box center [507, 254] width 49 height 10
type input "0"
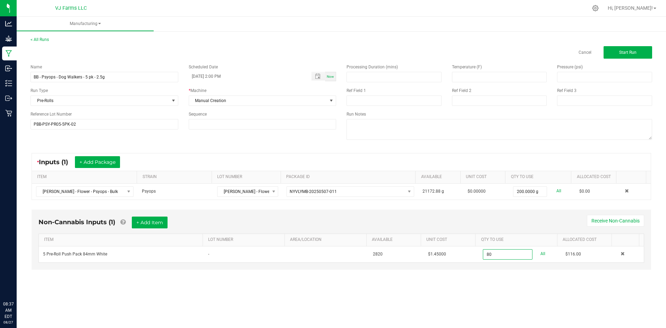
type input "80 ea"
click at [480, 280] on div "Non-Cannabis Inputs (1) + Add Item Receive Non-Cannabis ITEM LOT NUMBER AREA/LO…" at bounding box center [341, 244] width 632 height 77
click at [620, 57] on button "Start Run" at bounding box center [628, 52] width 49 height 12
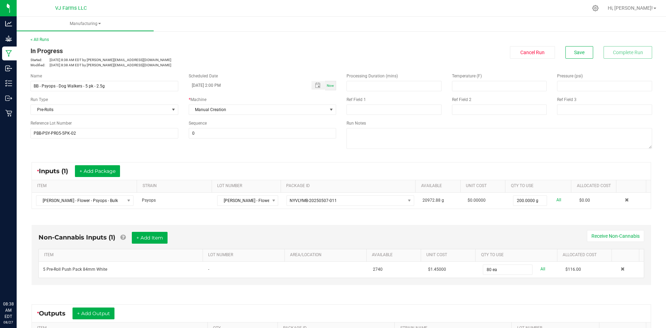
scroll to position [35, 0]
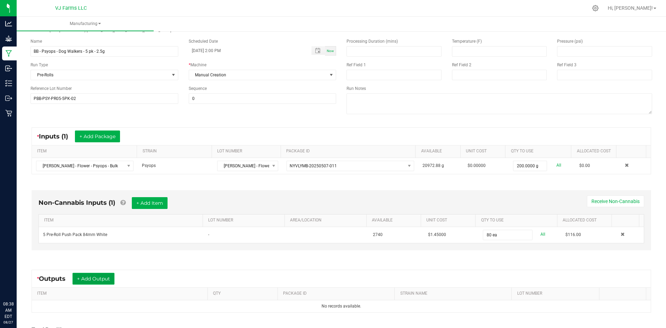
click at [90, 277] on button "+ Add Output" at bounding box center [94, 279] width 42 height 12
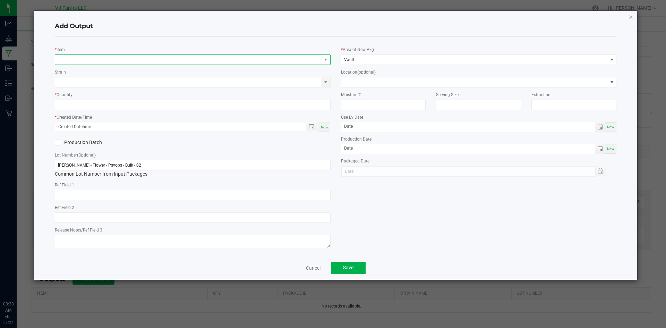
click at [78, 56] on span "NO DATA FOUND" at bounding box center [188, 60] width 266 height 10
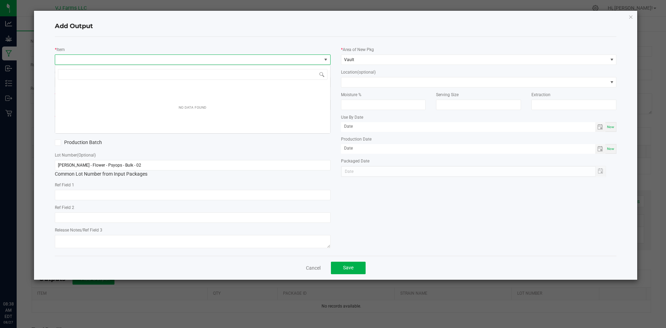
scroll to position [10, 276]
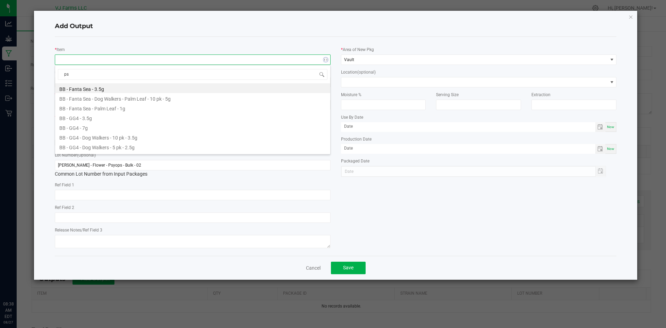
type input "psy"
click at [111, 116] on li "BB - Psyops - Dog Walkers - 5 pk - 2.5g" at bounding box center [192, 117] width 275 height 10
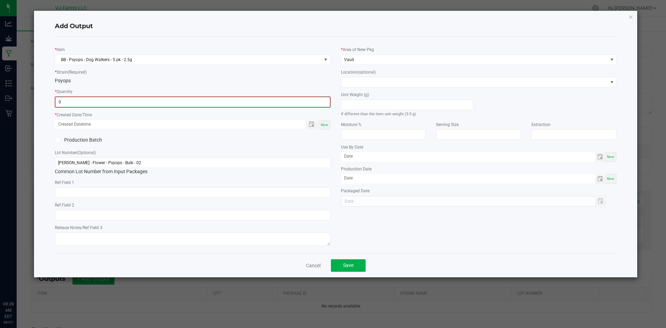
click at [101, 102] on input "0" at bounding box center [193, 102] width 274 height 10
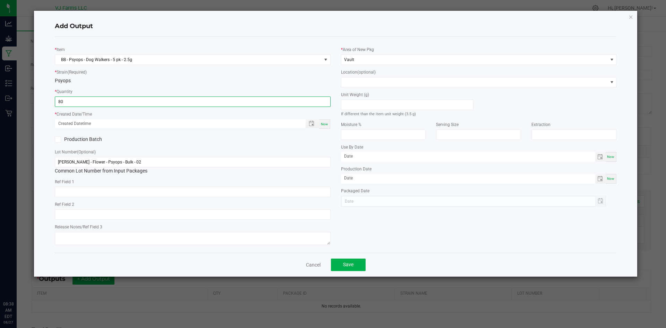
type input "80 ea"
click at [127, 220] on div "* Item BB - Psyops - Dog Walkers - 5 pk - 2.5g * Strain (Required) Psyops * Qua…" at bounding box center [193, 144] width 286 height 205
click at [315, 124] on span "Toggle popup" at bounding box center [312, 124] width 12 height 6
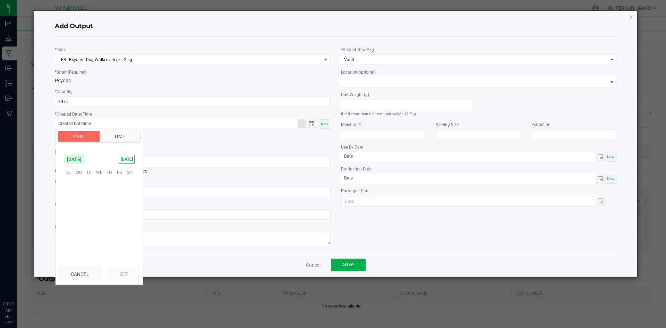
scroll to position [112444, 0]
click at [107, 214] on span "21" at bounding box center [109, 215] width 10 height 11
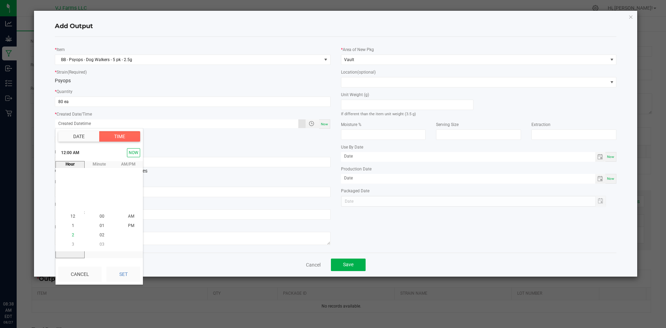
click at [68, 232] on li "2" at bounding box center [73, 235] width 17 height 9
click at [129, 224] on span "PM" at bounding box center [131, 225] width 6 height 5
click at [130, 278] on button "Set" at bounding box center [124, 273] width 34 height 15
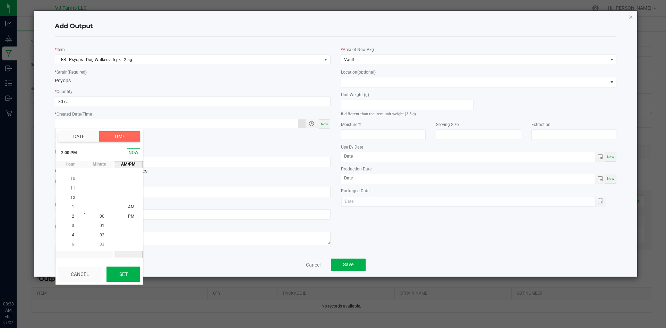
type input "08/21/2025 2:00 PM"
type input "08/21/2025"
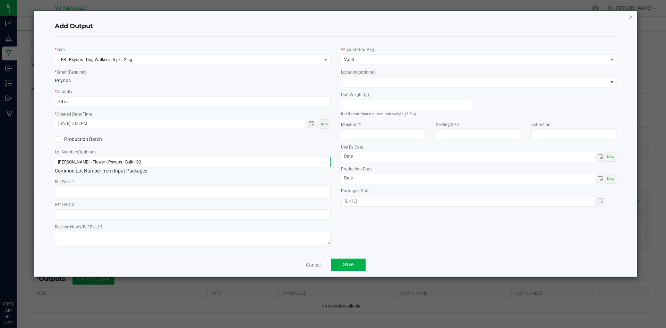
drag, startPoint x: 139, startPoint y: 160, endPoint x: 37, endPoint y: 158, distance: 102.0
click at [37, 158] on div "Add Output * Item BB - Psyops - Dog Walkers - 5 pk - 2.5g * Strain (Required) P…" at bounding box center [336, 144] width 604 height 266
paste input "PBB-PSY-PR05-5PK-"
type input "PBB-PSY-PR05-5PK-02"
click at [220, 201] on div "Ref Field 2" at bounding box center [193, 210] width 276 height 19
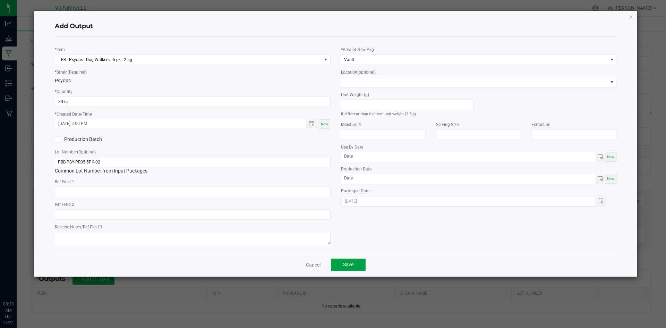
click at [351, 267] on span "Save" at bounding box center [348, 265] width 10 height 6
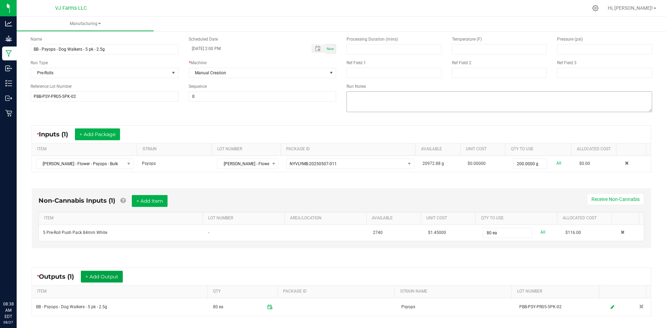
scroll to position [0, 0]
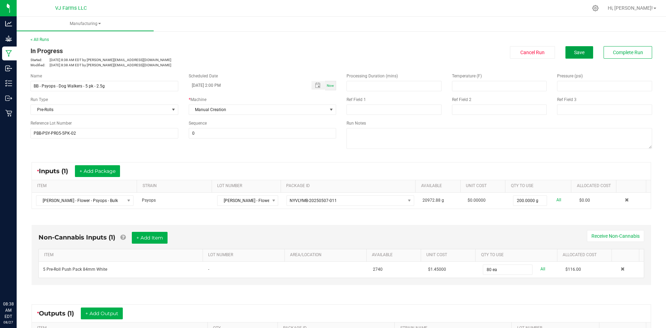
click at [574, 52] on span "Save" at bounding box center [579, 53] width 10 height 6
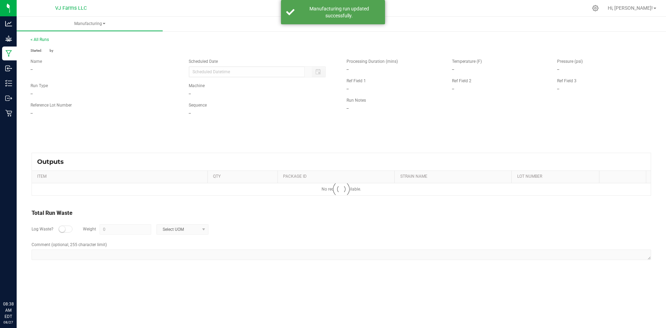
type input "08/21/2025 2:00 PM"
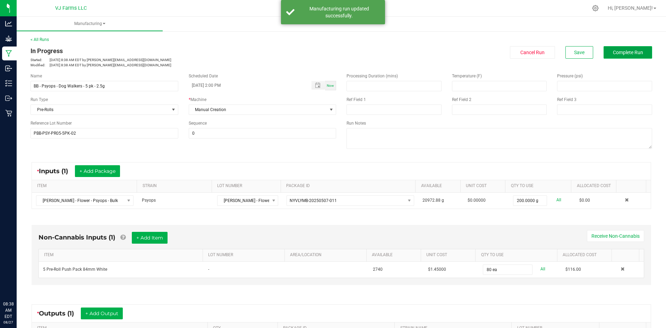
click at [622, 51] on span "Complete Run" at bounding box center [628, 53] width 30 height 6
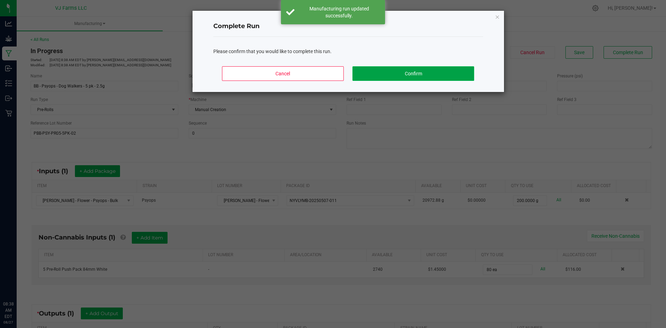
click at [414, 80] on button "Confirm" at bounding box center [412, 73] width 121 height 15
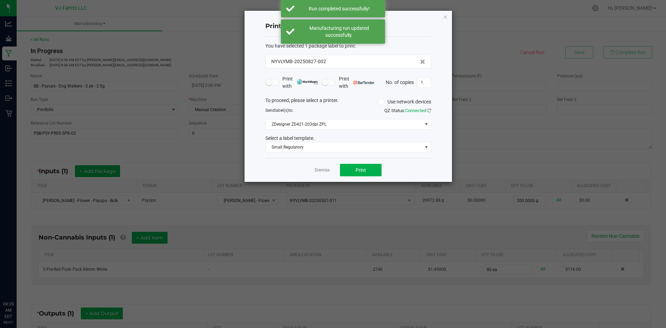
click at [330, 168] on div "Dismiss Print" at bounding box center [348, 170] width 166 height 24
click at [326, 170] on link "Dismiss" at bounding box center [322, 170] width 15 height 6
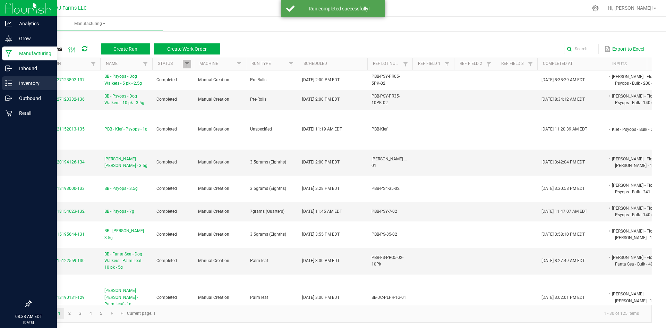
click at [20, 80] on p "Inventory" at bounding box center [33, 83] width 42 height 8
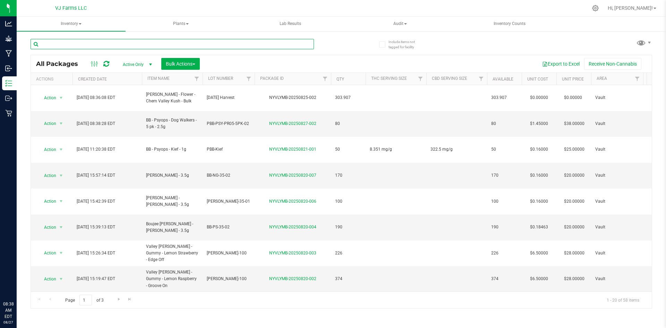
click at [113, 44] on input "text" at bounding box center [172, 44] width 283 height 10
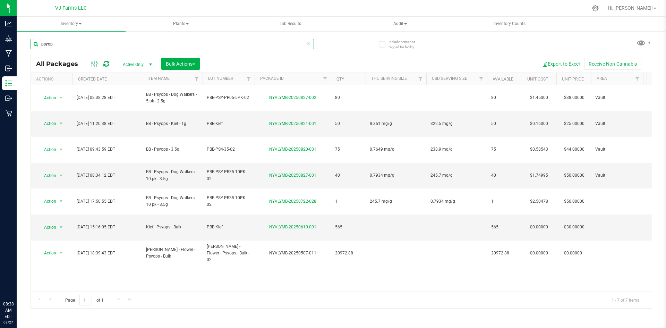
type input "psyop"
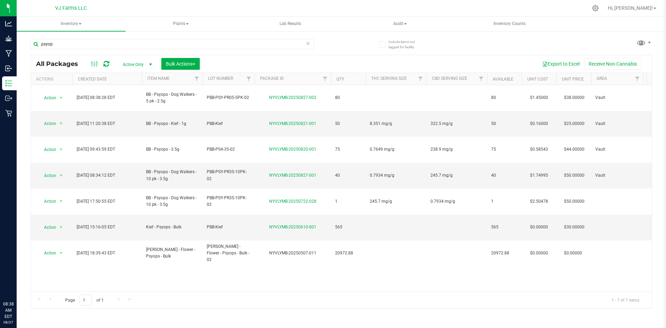
click at [130, 62] on span "Active Only" at bounding box center [136, 65] width 38 height 10
click at [133, 106] on li "All" at bounding box center [135, 106] width 37 height 10
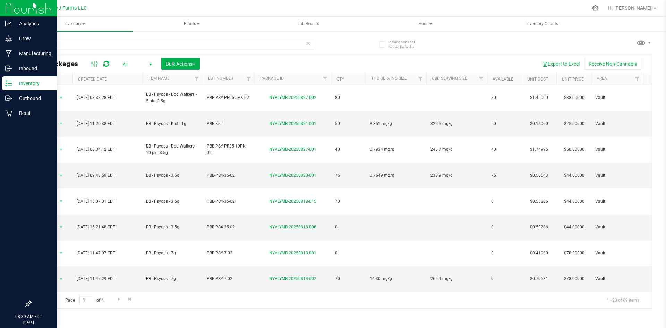
click at [43, 82] on p "Inventory" at bounding box center [33, 83] width 42 height 8
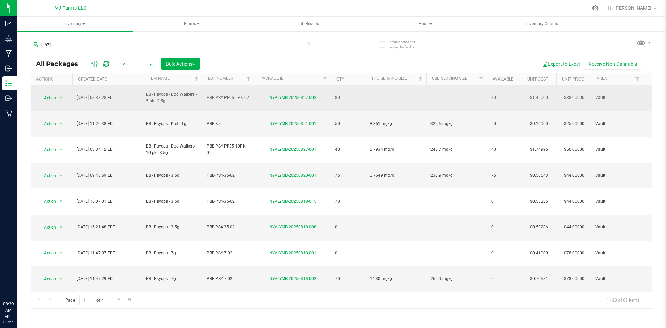
click at [402, 93] on td at bounding box center [396, 98] width 61 height 26
click at [368, 94] on input "- 0.7378 mg/g" at bounding box center [394, 97] width 58 height 11
click at [371, 94] on input "- 0.7378 mg/g" at bounding box center [394, 97] width 58 height 11
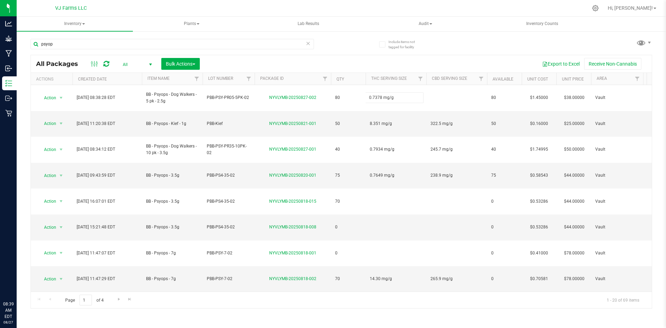
type input "0.7378 mg/g"
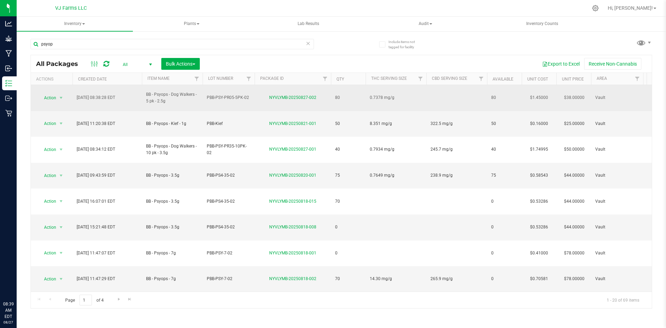
click at [451, 96] on td at bounding box center [456, 98] width 61 height 26
type input "227.2 mg/g"
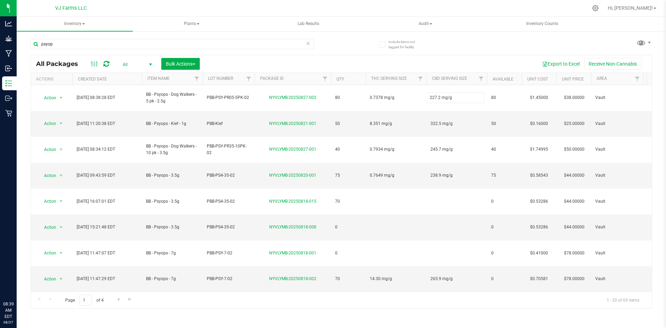
click at [460, 33] on div "psyop All Packages All Active Only Lab Samples Locked All Bulk Actions Add to m…" at bounding box center [342, 170] width 622 height 276
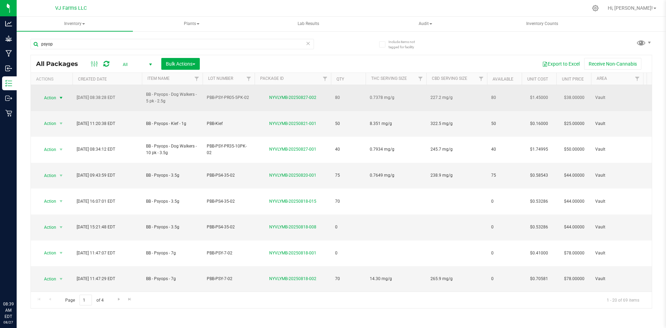
click at [56, 94] on span "Action" at bounding box center [52, 98] width 28 height 10
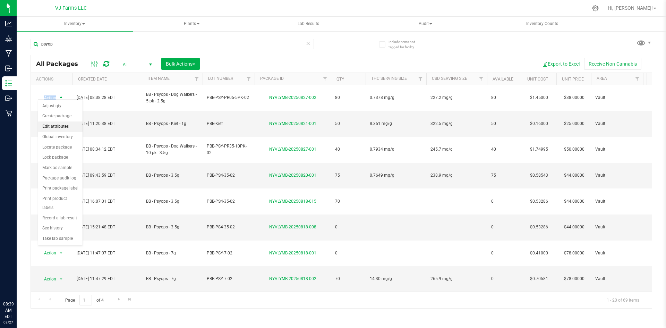
click at [57, 126] on li "Edit attributes" at bounding box center [60, 126] width 44 height 10
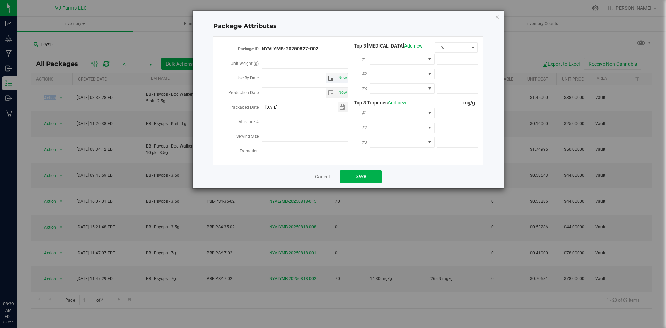
click at [329, 76] on span "select" at bounding box center [331, 78] width 6 height 6
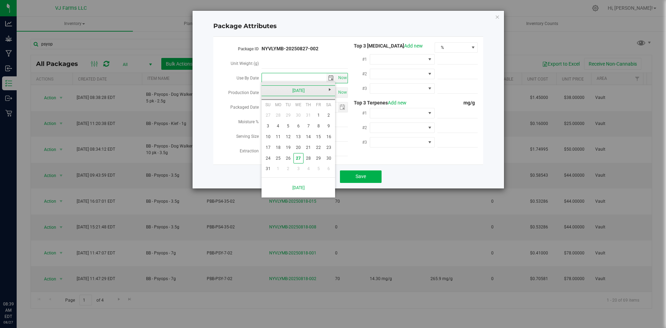
click at [302, 93] on link "August 2025" at bounding box center [298, 90] width 75 height 11
click at [328, 87] on span "Next" at bounding box center [330, 90] width 6 height 6
click at [280, 126] on link "May" at bounding box center [272, 129] width 18 height 18
click at [308, 136] on link "14" at bounding box center [309, 136] width 10 height 11
type input "2026-05-14"
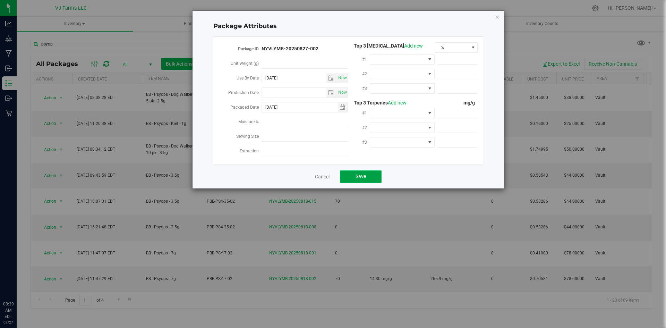
click at [362, 173] on span "Save" at bounding box center [361, 176] width 10 height 6
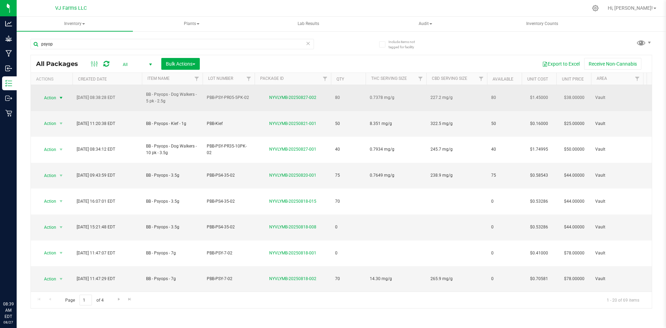
click at [51, 95] on span "Action" at bounding box center [47, 98] width 19 height 10
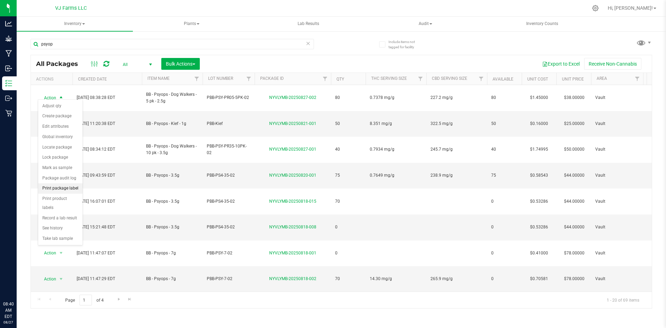
click at [63, 189] on li "Print package label" at bounding box center [60, 188] width 44 height 10
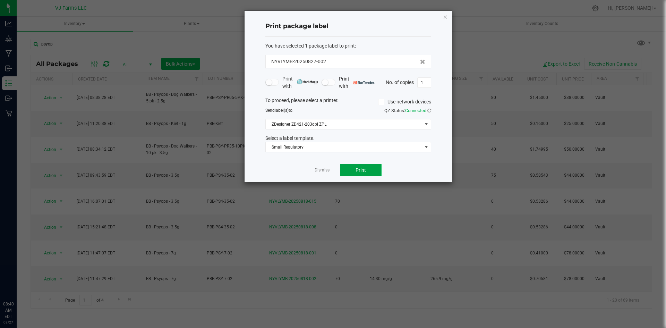
click at [364, 167] on button "Print" at bounding box center [361, 170] width 42 height 12
click at [428, 78] on input "1" at bounding box center [424, 83] width 13 height 10
type input "79"
click at [369, 165] on button "Print" at bounding box center [361, 170] width 42 height 12
click at [321, 172] on link "Dismiss" at bounding box center [322, 170] width 15 height 6
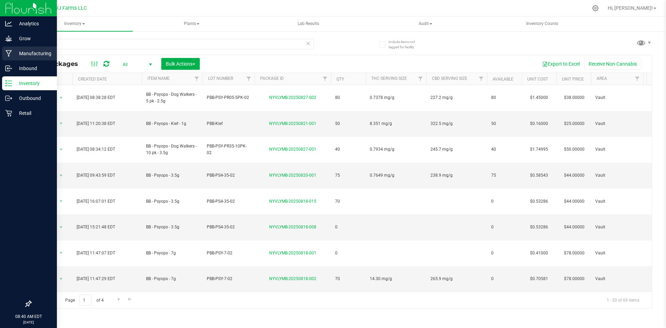
click at [12, 57] on p "Manufacturing" at bounding box center [33, 53] width 42 height 8
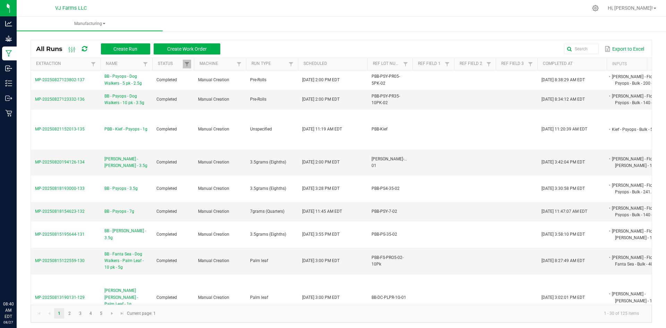
click at [116, 43] on div "All Runs Create Run Create Work Order" at bounding box center [130, 49] width 189 height 12
click at [112, 38] on div "All Runs Create Run Create Work Order Export to Excel Extraction Name Status Ma…" at bounding box center [341, 179] width 649 height 300
click at [117, 47] on span "Create Run" at bounding box center [125, 49] width 24 height 6
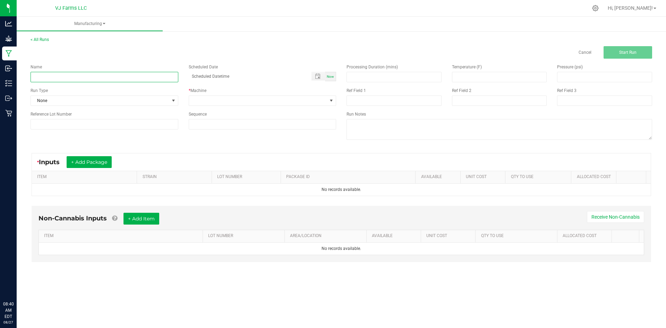
click at [48, 80] on input at bounding box center [105, 77] width 148 height 10
paste input "Boujee Ben - Don Carlos - Kief Cap - 10pk - 2.5g"
type input "Boujee Ben - Don Carlos - Kief Cap - 10pk - 2.5g"
click at [116, 34] on div "< All Runs Cancel Start Run Name Boujee Ben - Don Carlos - Kief Cap - 10pk - 2.…" at bounding box center [341, 155] width 649 height 253
click at [85, 121] on input at bounding box center [105, 124] width 148 height 10
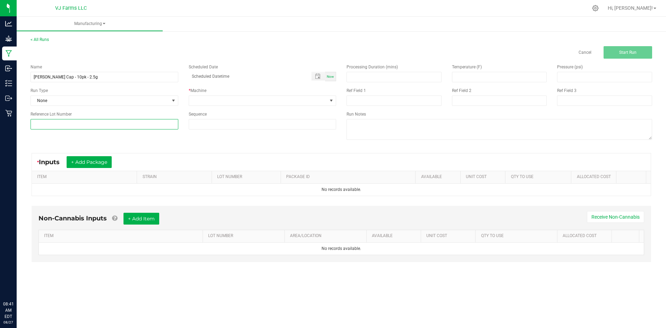
paste input "BB-DC-PR05-10PK-01"
type input "BB-DC-PR05-10PK-01"
click at [107, 103] on span "None" at bounding box center [100, 101] width 138 height 10
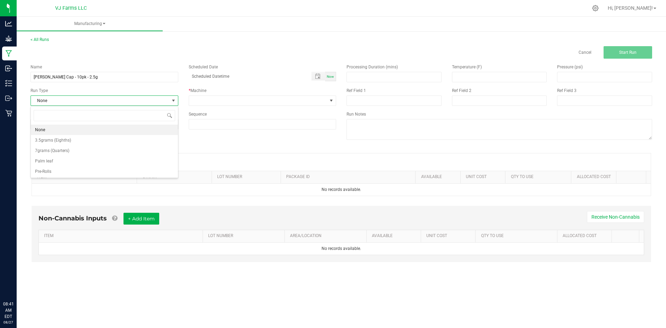
scroll to position [10, 147]
click at [79, 163] on li "Palm leaf" at bounding box center [104, 161] width 147 height 10
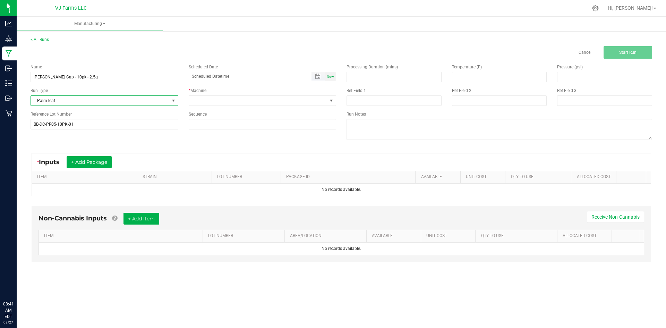
click at [314, 73] on span "Toggle popup" at bounding box center [319, 76] width 14 height 9
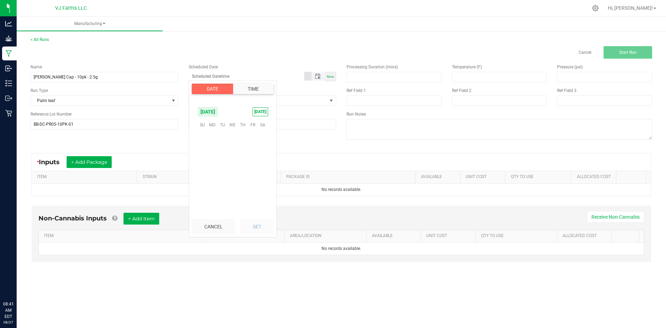
scroll to position [112444, 0]
click at [220, 178] on span "26" at bounding box center [223, 178] width 10 height 11
click at [205, 187] on span "2" at bounding box center [206, 187] width 2 height 5
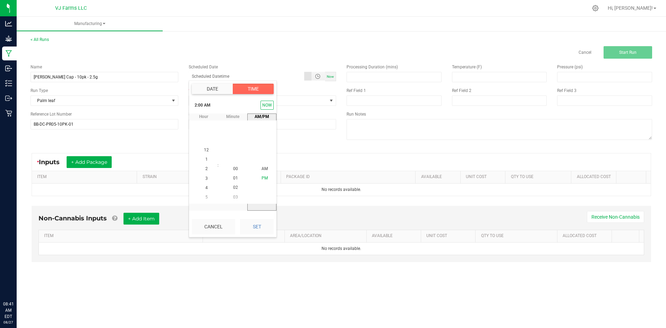
click at [262, 178] on span "PM" at bounding box center [265, 178] width 6 height 5
click at [257, 221] on button "Set" at bounding box center [257, 226] width 34 height 15
type input "08/26/2025 2:00 PM"
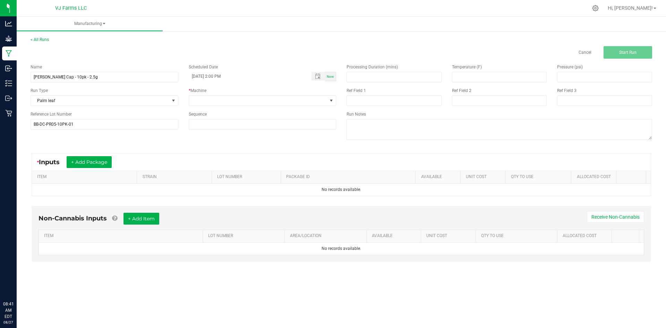
click at [265, 94] on div "* Machine" at bounding box center [263, 96] width 158 height 18
click at [264, 98] on span at bounding box center [258, 101] width 138 height 10
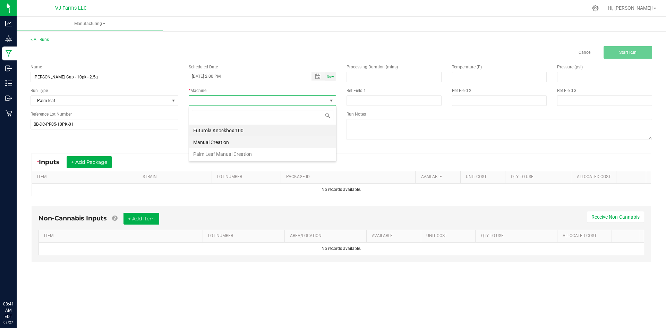
scroll to position [10, 147]
click at [224, 145] on li "Manual Creation" at bounding box center [262, 142] width 147 height 12
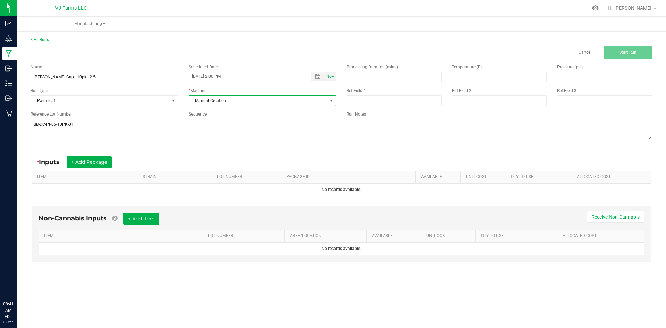
click at [219, 96] on span "Manual Creation" at bounding box center [258, 101] width 138 height 10
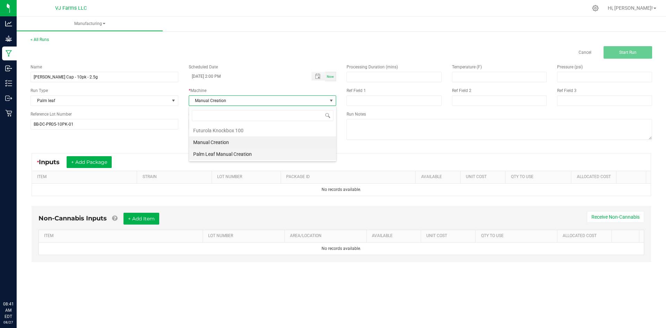
click at [218, 151] on li "Palm Leaf Manual Creation" at bounding box center [262, 154] width 147 height 12
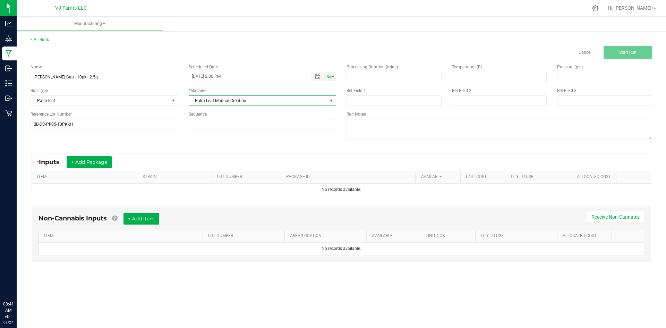
click at [208, 145] on div "Name Boujee Ben - Don Carlos - Kief Cap - 10pk - 2.5g Scheduled Date 08/26/2025…" at bounding box center [341, 103] width 632 height 88
click at [104, 165] on button "+ Add Package" at bounding box center [89, 162] width 45 height 12
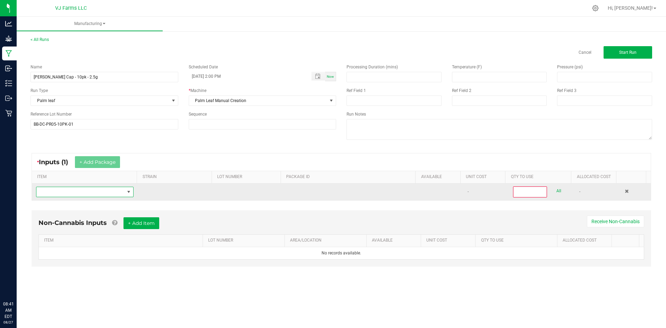
click at [100, 195] on span "NO DATA FOUND" at bounding box center [80, 192] width 88 height 10
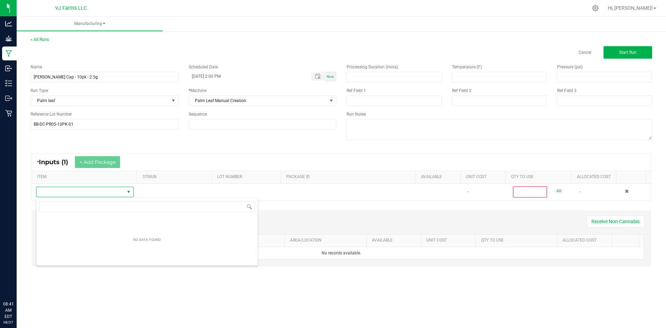
scroll to position [10, 96]
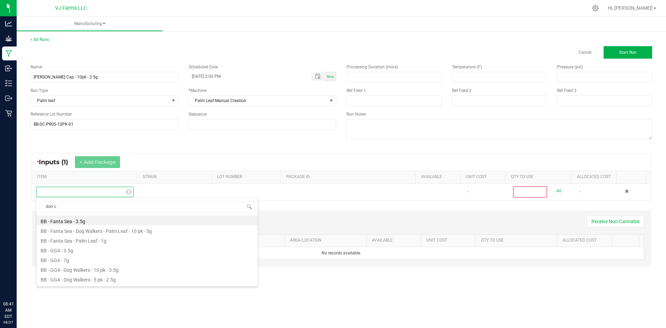
type input "don ca"
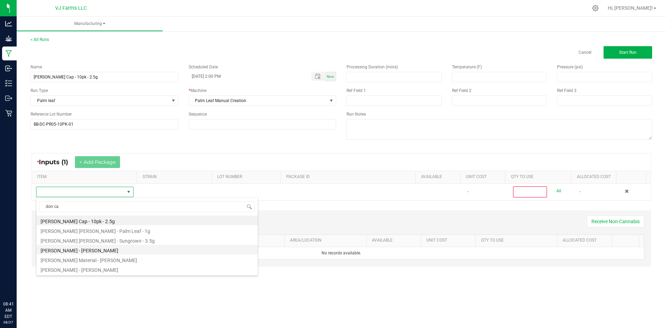
click at [121, 251] on li "Boujee Ben - Flower - Don Carlos - Bulk" at bounding box center [146, 250] width 221 height 10
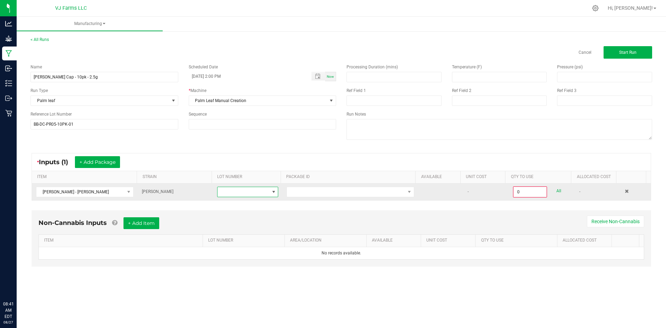
click at [263, 193] on span at bounding box center [244, 192] width 52 height 10
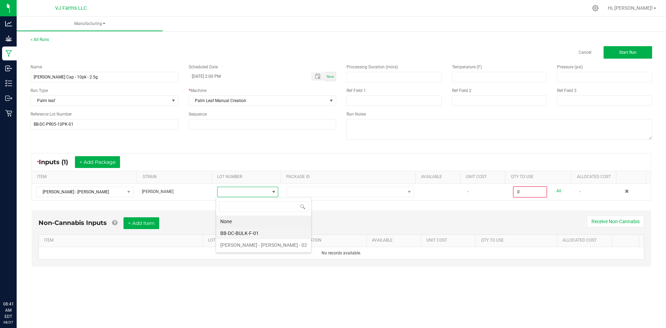
scroll to position [10, 61]
click at [252, 246] on 02 "Boujee Ben - Flower - Don Carlos - Bulk - 02" at bounding box center [263, 245] width 95 height 12
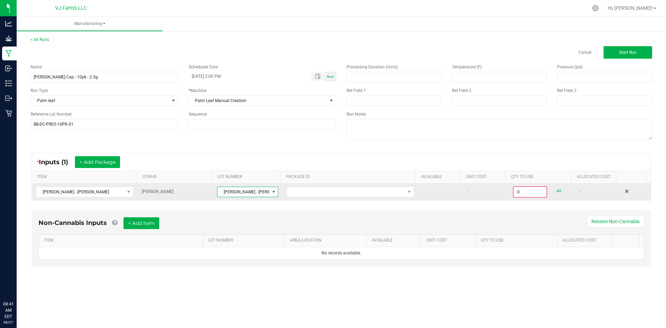
click at [259, 191] on span "Boujee Ben - Flower - Don Carlos - Bulk - 02" at bounding box center [244, 192] width 52 height 10
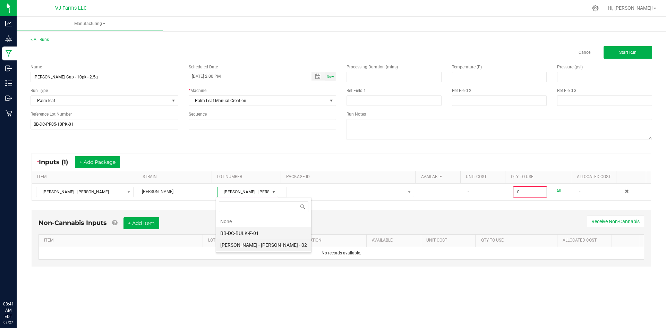
click at [248, 230] on li "BB-DC-BULK-F-01" at bounding box center [263, 233] width 95 height 12
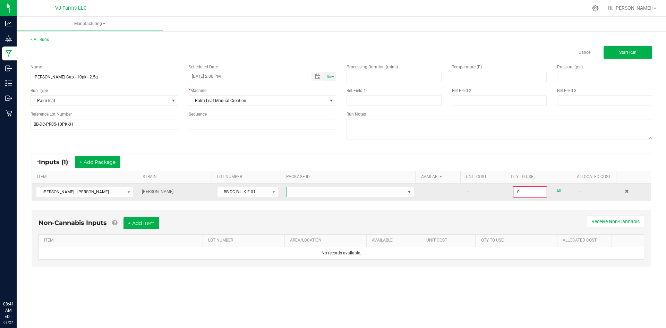
click at [307, 191] on span at bounding box center [346, 192] width 118 height 10
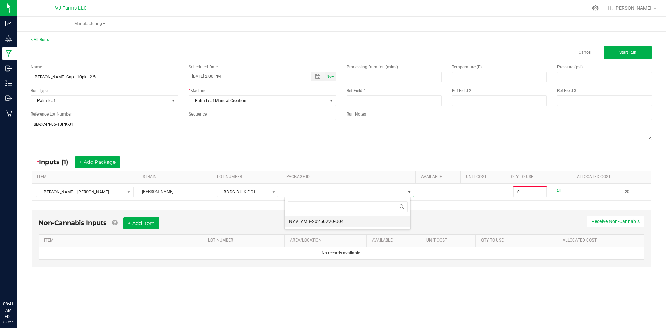
click at [307, 221] on li "NYVLYMB-20250220-004" at bounding box center [348, 221] width 126 height 12
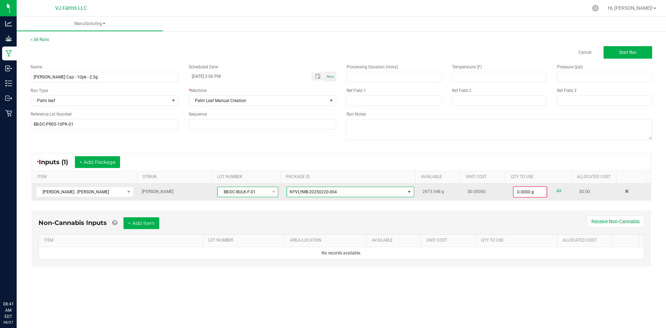
click at [266, 191] on span "BB-DC-BULK-F-01" at bounding box center [244, 192] width 52 height 10
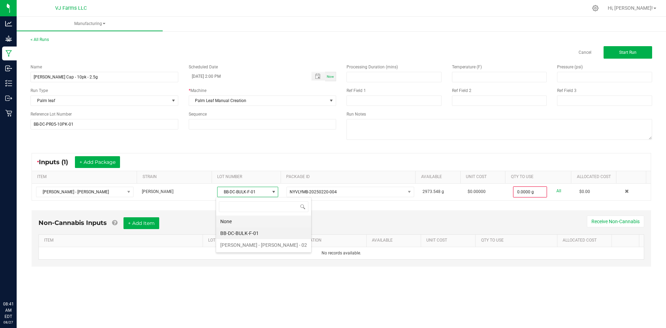
scroll to position [10, 61]
click at [247, 241] on 02 "Boujee Ben - Flower - Don Carlos - Bulk - 02" at bounding box center [263, 245] width 95 height 12
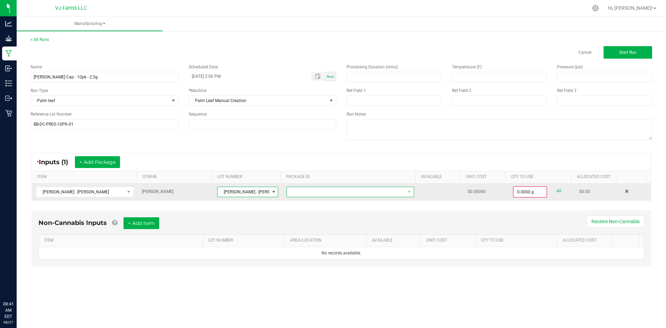
click at [313, 191] on span at bounding box center [346, 192] width 118 height 10
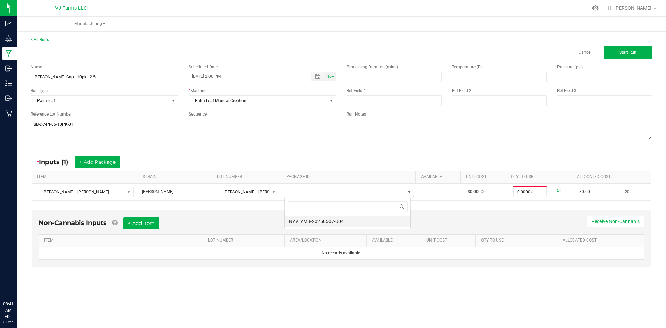
scroll to position [10, 127]
click at [302, 224] on li "NYVLYMB-20250507-004" at bounding box center [348, 221] width 126 height 12
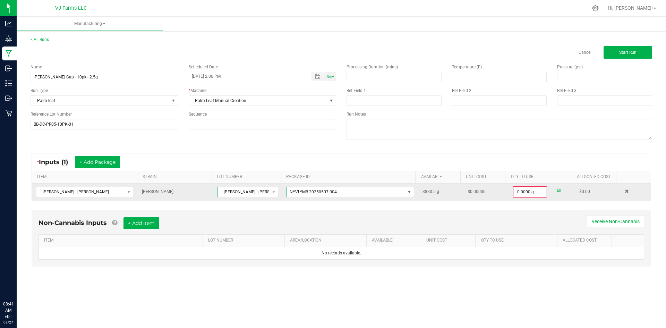
click at [255, 197] on span "Boujee Ben - Flower - Don Carlos - Bulk - 02" at bounding box center [247, 192] width 61 height 10
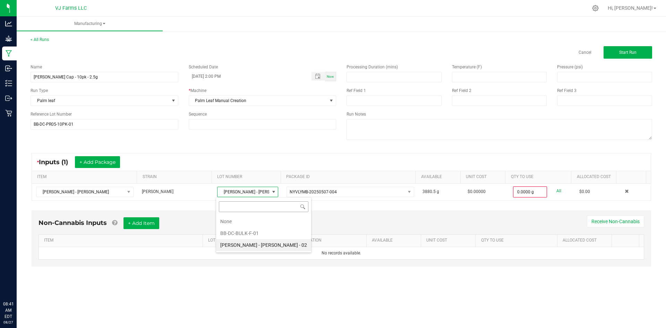
scroll to position [10, 61]
click at [252, 233] on li "BB-DC-BULK-F-01" at bounding box center [263, 233] width 95 height 12
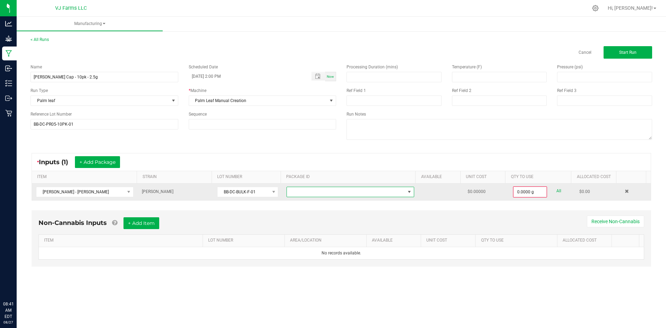
click at [334, 192] on span at bounding box center [346, 192] width 118 height 10
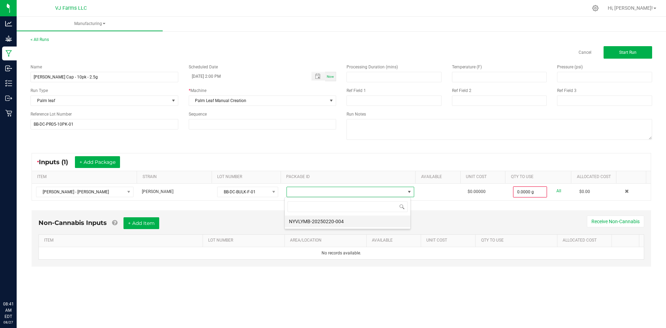
scroll to position [10, 127]
drag, startPoint x: 322, startPoint y: 224, endPoint x: 375, endPoint y: 216, distance: 54.4
click at [321, 224] on li "NYVLYMB-20250220-004" at bounding box center [348, 221] width 126 height 12
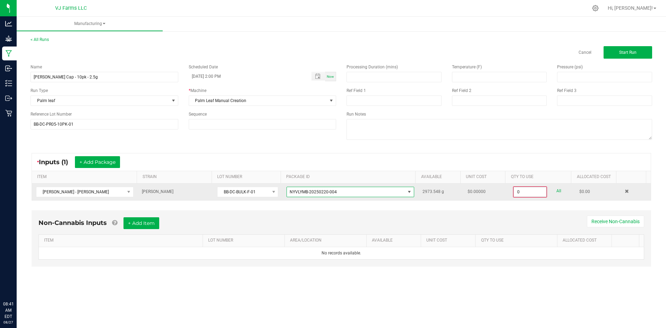
click at [520, 190] on input "0" at bounding box center [530, 192] width 33 height 10
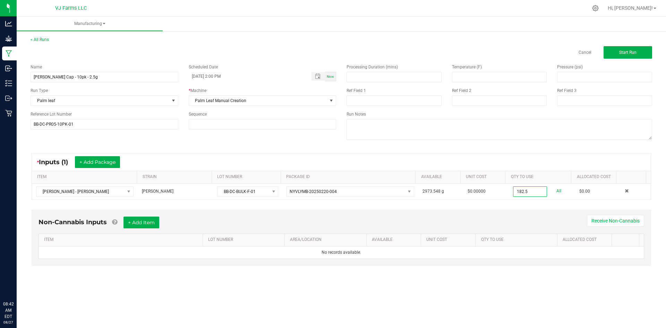
type input "182.5000 g"
click at [320, 222] on div "Non-Cannabis Inputs + Add Item Receive Non-Cannabis" at bounding box center [342, 224] width 606 height 17
click at [149, 221] on button "+ Add Item" at bounding box center [142, 222] width 36 height 12
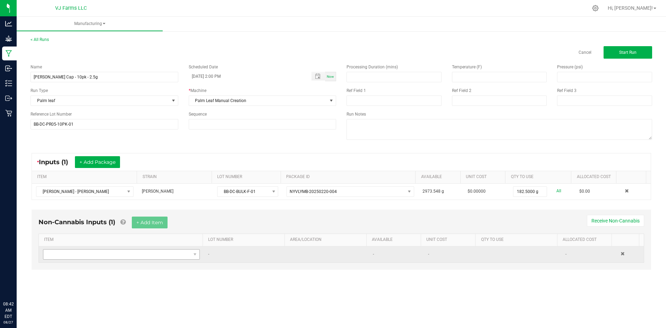
drag, startPoint x: 125, startPoint y: 262, endPoint x: 124, endPoint y: 251, distance: 11.5
click at [125, 262] on kendo-grid "ITEM LOT NUMBER AREA/LOCATION AVAILABLE Unit Cost QTY TO USE Allocated Cost - -…" at bounding box center [342, 247] width 606 height 29
click at [125, 251] on span "NO DATA FOUND" at bounding box center [116, 254] width 147 height 10
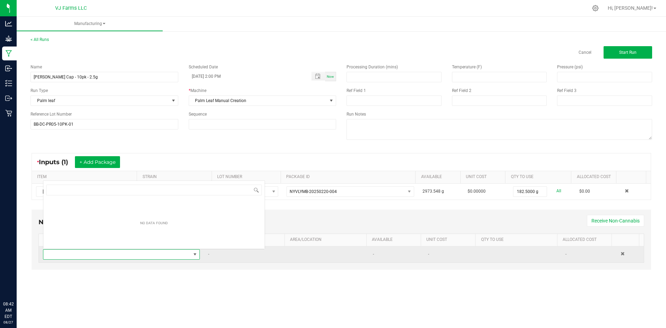
scroll to position [10, 154]
type input "doBB-DC-PR05-10PK-push"
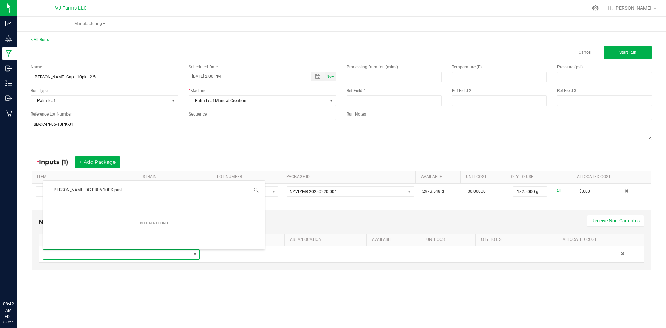
click at [219, 289] on div "< All Runs Cancel Start Run Name Boujee Ben - Don Carlos - Kief Cap - 10pk - 2.…" at bounding box center [341, 159] width 649 height 260
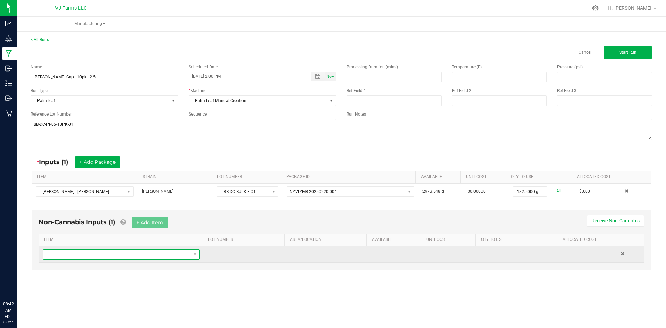
click at [70, 255] on span "NO DATA FOUND" at bounding box center [116, 254] width 147 height 10
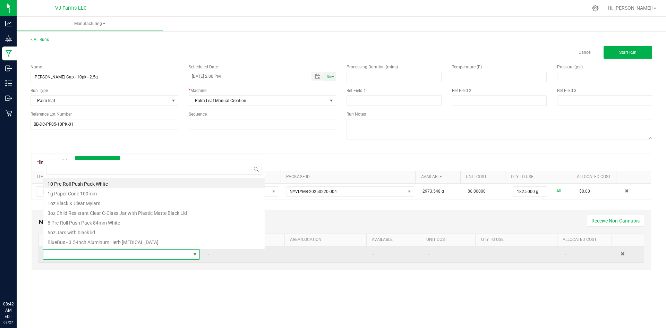
scroll to position [0, 0]
type input "push"
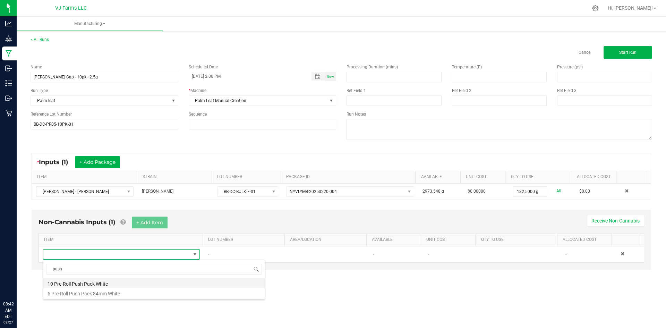
click at [73, 284] on li "10 Pre-Roll Push Pack White" at bounding box center [153, 283] width 221 height 10
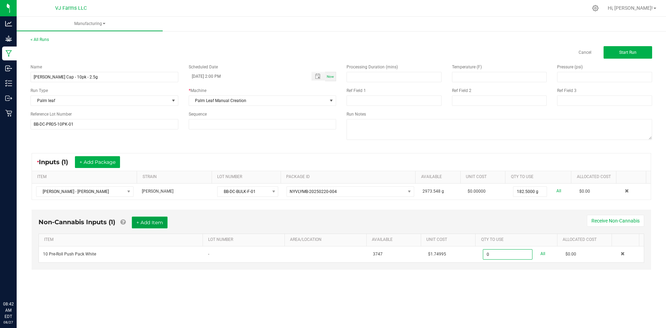
type input "0 ea"
click at [137, 222] on button "+ Add Item" at bounding box center [150, 222] width 36 height 12
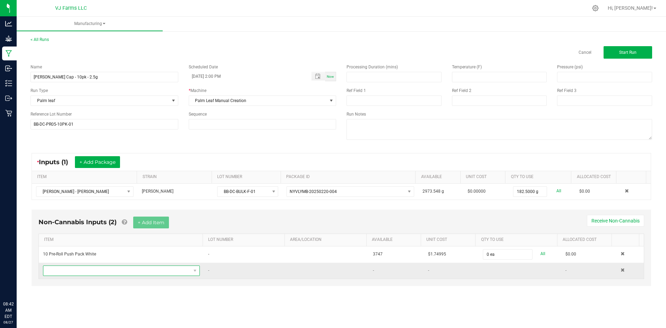
click at [79, 272] on span "NO DATA FOUND" at bounding box center [116, 271] width 147 height 10
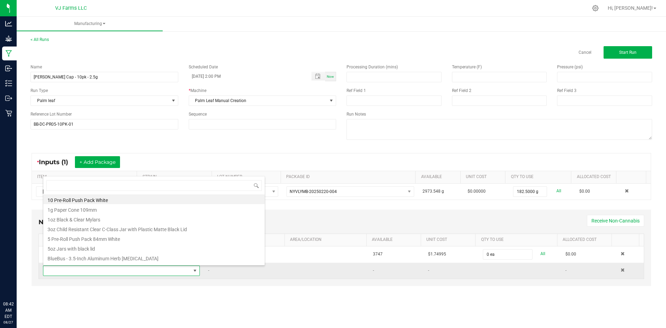
scroll to position [10, 154]
type input "roll"
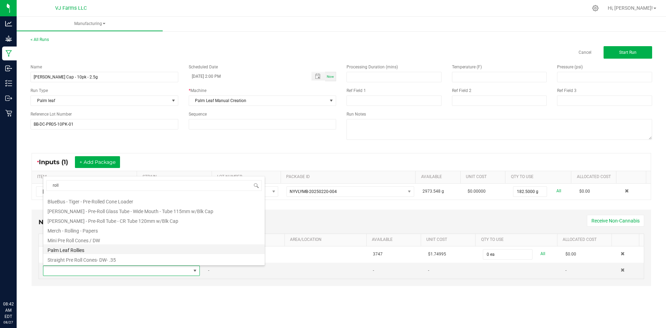
click at [93, 249] on li "Palm Leaf Rollies" at bounding box center [153, 249] width 221 height 10
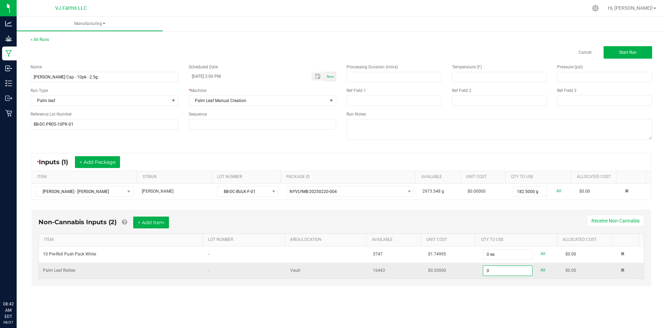
click at [493, 268] on input "0" at bounding box center [507, 271] width 49 height 10
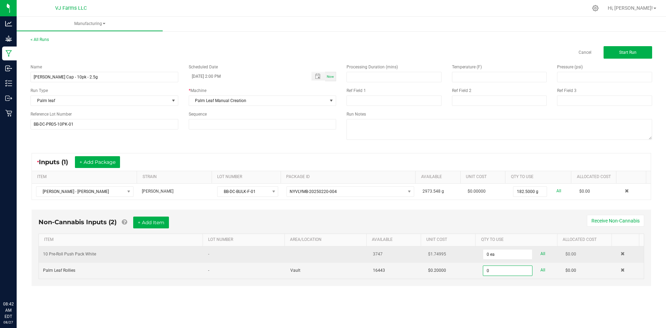
type input "0 ea"
click at [494, 247] on td "0 ea All" at bounding box center [520, 254] width 83 height 16
click at [493, 255] on input "0" at bounding box center [507, 254] width 49 height 10
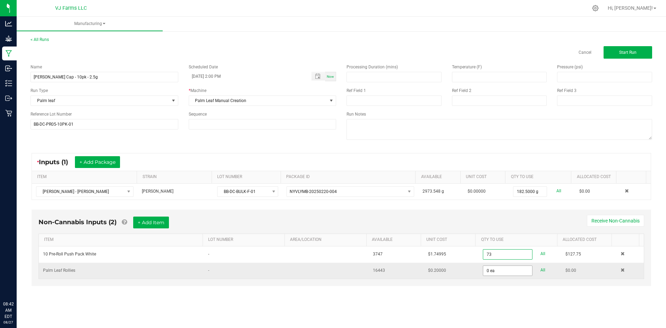
type input "73 ea"
click at [507, 271] on input "0" at bounding box center [507, 271] width 49 height 10
type input "730 ea"
click at [416, 293] on div "Non-Cannabis Inputs (2) + Add Item Receive Non-Cannabis ITEM LOT NUMBER AREA/LO…" at bounding box center [341, 252] width 632 height 93
click at [622, 49] on button "Start Run" at bounding box center [628, 52] width 49 height 12
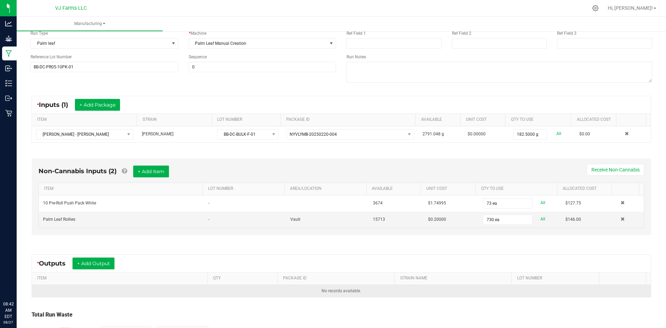
scroll to position [104, 0]
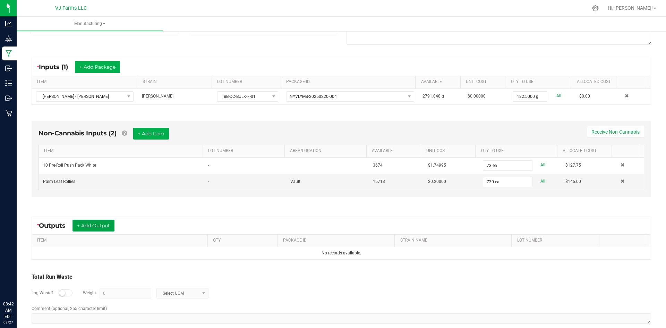
click at [92, 221] on button "+ Add Output" at bounding box center [94, 226] width 42 height 12
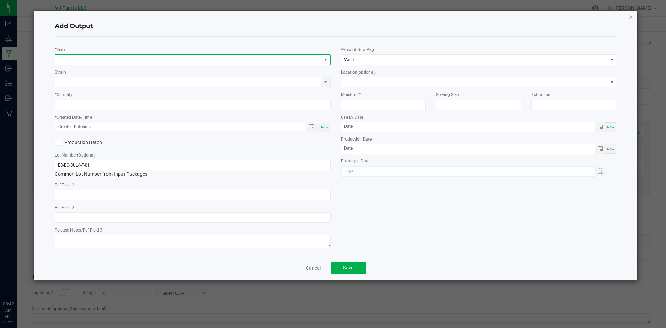
click at [107, 58] on span "NO DATA FOUND" at bounding box center [188, 60] width 266 height 10
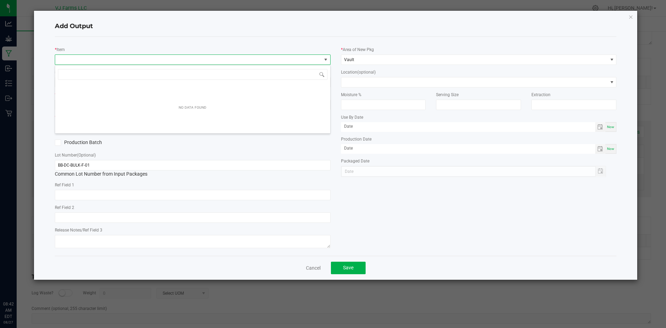
scroll to position [10, 276]
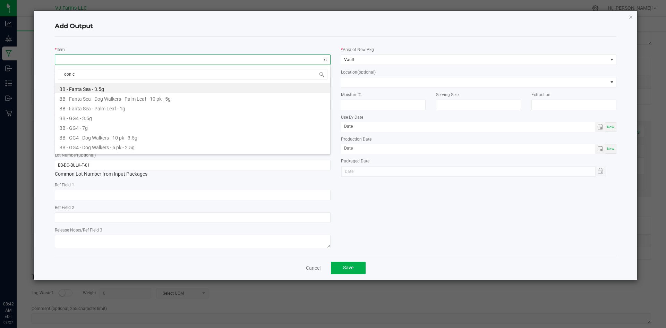
type input "don ca"
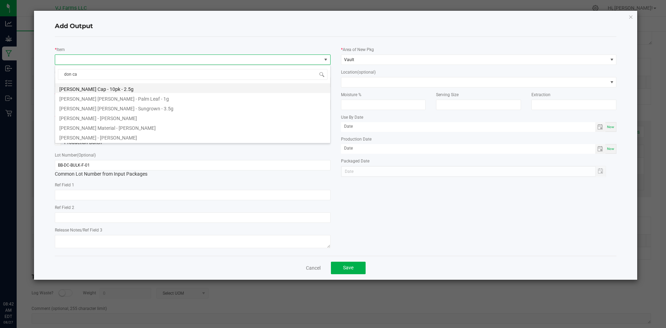
click at [151, 87] on li "Boujee Ben - Don Carlos - Kief Cap - 10pk - 2.5g" at bounding box center [192, 88] width 275 height 10
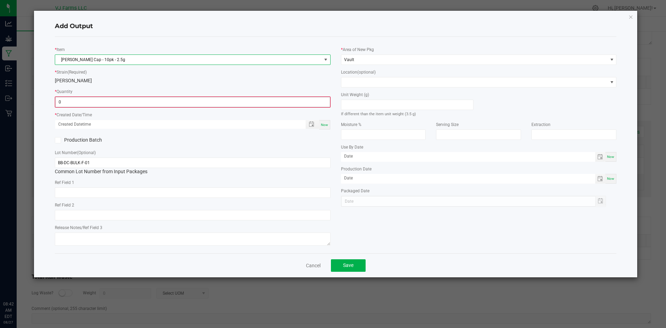
click at [121, 101] on input "0" at bounding box center [193, 102] width 274 height 10
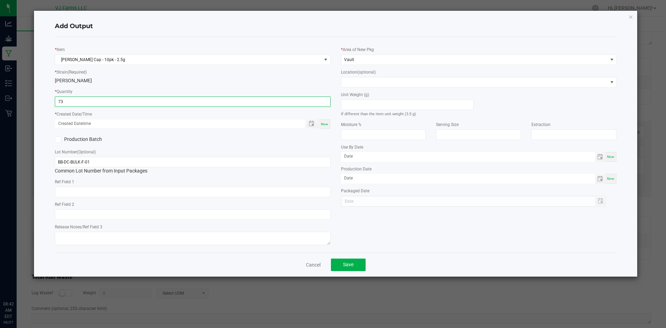
type input "73 ea"
click at [143, 136] on label "Production Batch" at bounding box center [121, 139] width 133 height 7
click at [0, 0] on input "Production Batch" at bounding box center [0, 0] width 0 height 0
click at [75, 139] on label "Production Batch" at bounding box center [121, 139] width 133 height 7
click at [0, 0] on input "Production Batch" at bounding box center [0, 0] width 0 height 0
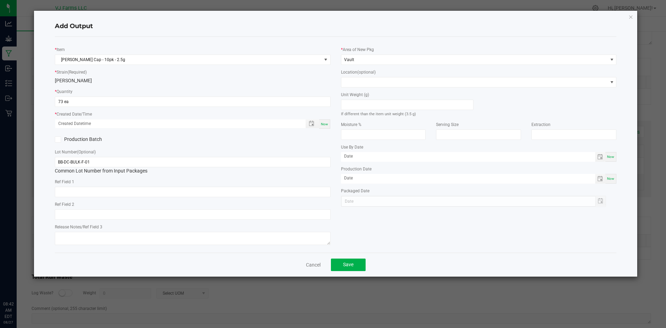
click at [91, 139] on label "Production Batch" at bounding box center [121, 139] width 133 height 7
click at [0, 0] on input "Production Batch" at bounding box center [0, 0] width 0 height 0
click at [310, 126] on span "Toggle popup" at bounding box center [312, 124] width 6 height 6
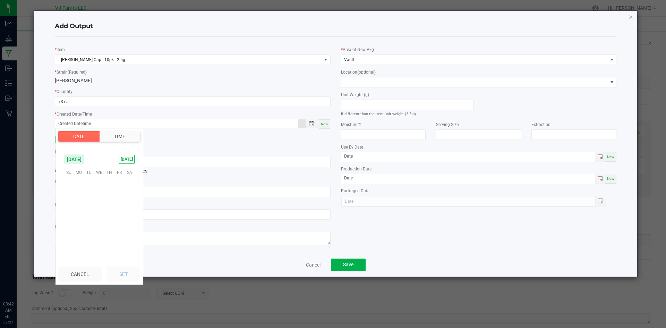
scroll to position [112444, 0]
click at [91, 222] on span "26" at bounding box center [89, 225] width 10 height 11
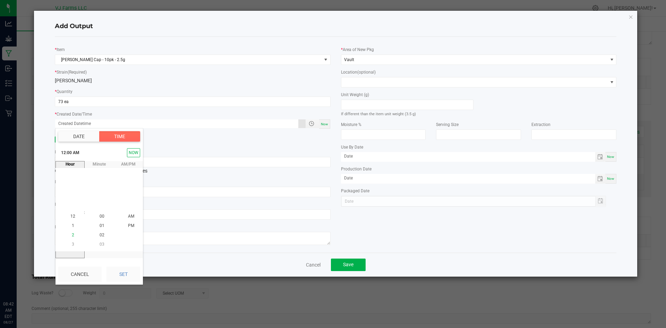
click at [67, 233] on li "2" at bounding box center [73, 235] width 17 height 9
click at [129, 223] on li "PM" at bounding box center [131, 225] width 17 height 9
click at [133, 277] on button "Set" at bounding box center [124, 273] width 34 height 15
type input "08/26/2025 2:00 PM"
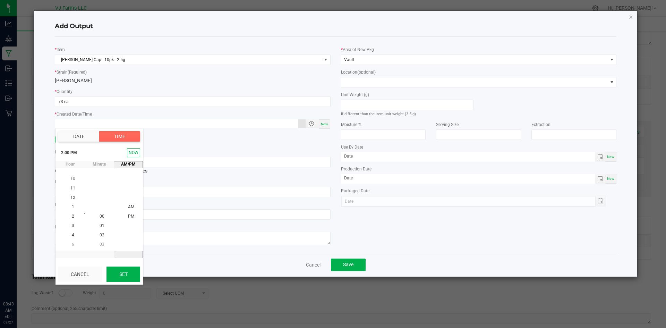
type input "08/26/2025"
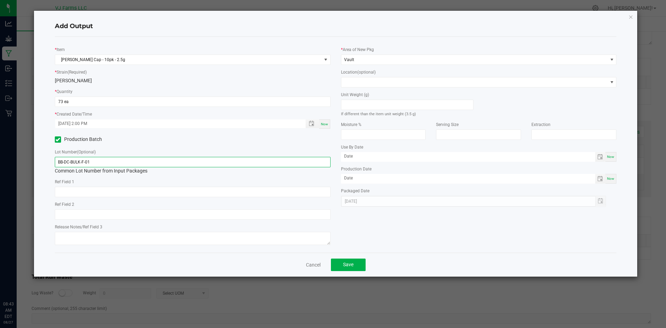
drag, startPoint x: 129, startPoint y: 158, endPoint x: 57, endPoint y: 155, distance: 71.9
click at [57, 155] on div "Lot Number (Optional) BB-DC-BULK-F-01 Common Lot Number from Input Packages" at bounding box center [193, 161] width 276 height 26
paste input "BB-DC-PR05-10PK-01"
type input "BB-DC-PR05-10PK-01"
click at [182, 139] on label "Production Batch" at bounding box center [121, 139] width 133 height 7
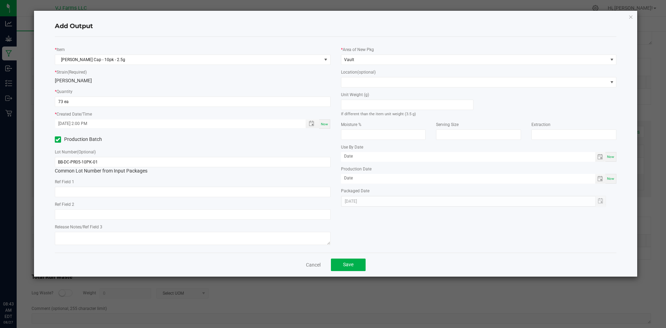
click at [0, 0] on input "Production Batch" at bounding box center [0, 0] width 0 height 0
click at [346, 261] on button "Save" at bounding box center [348, 264] width 35 height 12
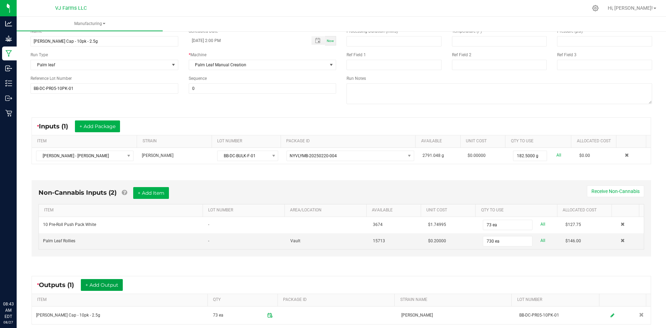
scroll to position [0, 0]
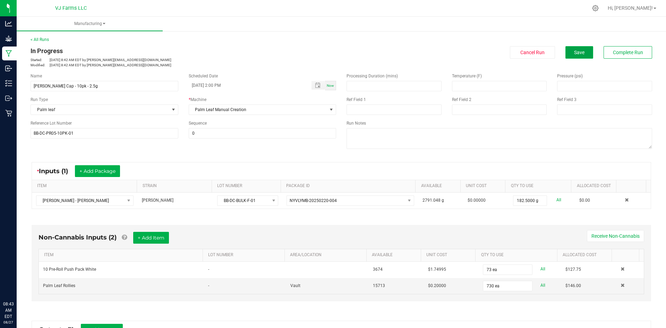
click at [574, 52] on span "Save" at bounding box center [579, 53] width 10 height 6
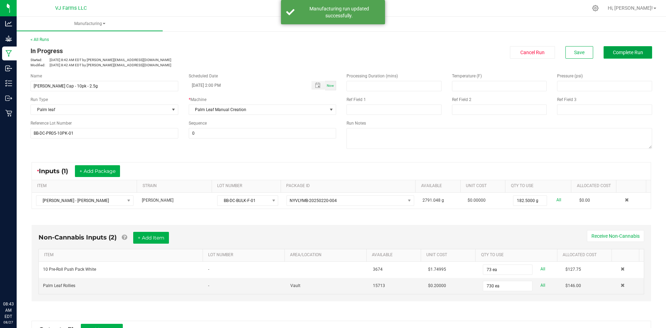
click at [628, 52] on span "Complete Run" at bounding box center [628, 53] width 30 height 6
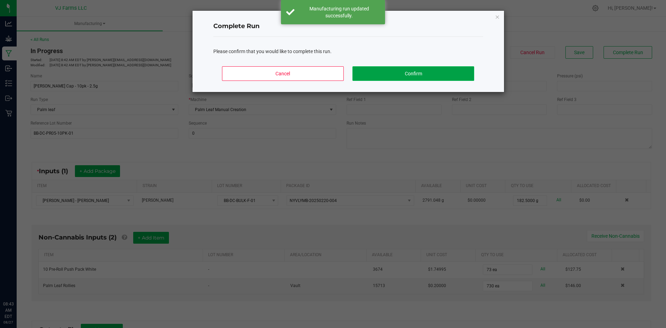
click at [382, 70] on button "Confirm" at bounding box center [412, 73] width 121 height 15
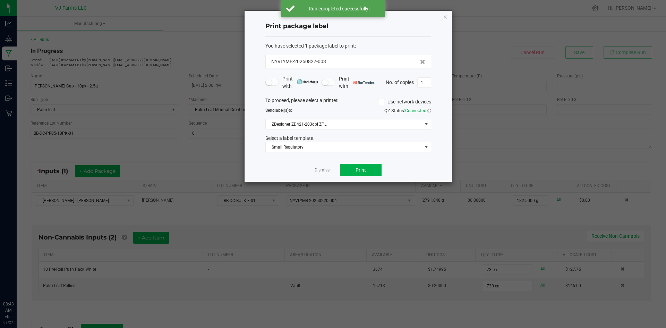
click at [322, 167] on app-cancel-button "Dismiss" at bounding box center [322, 170] width 15 height 7
click at [317, 172] on link "Dismiss" at bounding box center [322, 170] width 15 height 6
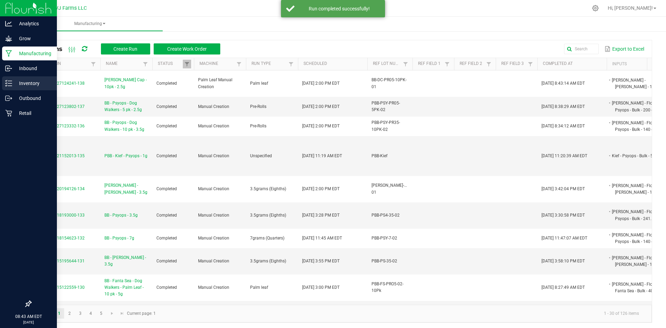
click at [7, 83] on icon at bounding box center [8, 83] width 7 height 7
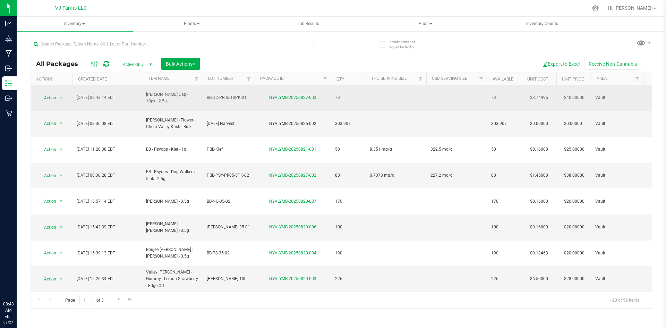
click at [393, 94] on td at bounding box center [396, 98] width 61 height 26
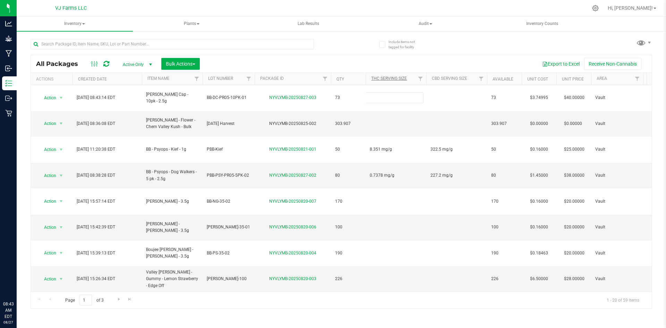
type input "1.738 mg/g"
click at [332, 53] on div at bounding box center [186, 44] width 311 height 22
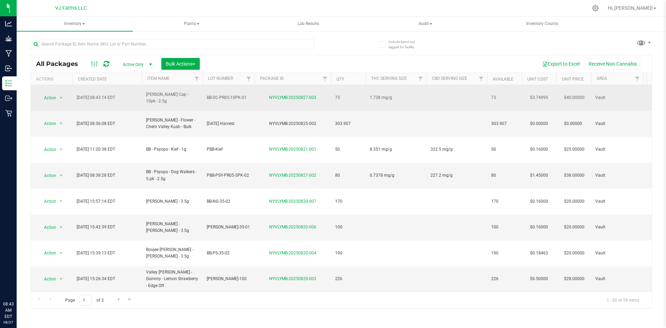
click at [436, 91] on td at bounding box center [456, 98] width 61 height 26
type input "248.8 mg/g"
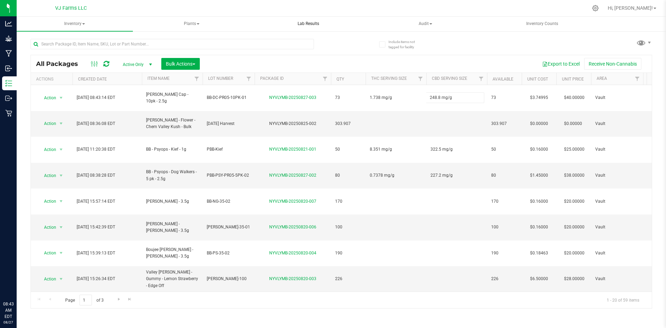
click at [356, 23] on uib-tab-heading "Lab Results" at bounding box center [309, 24] width 116 height 14
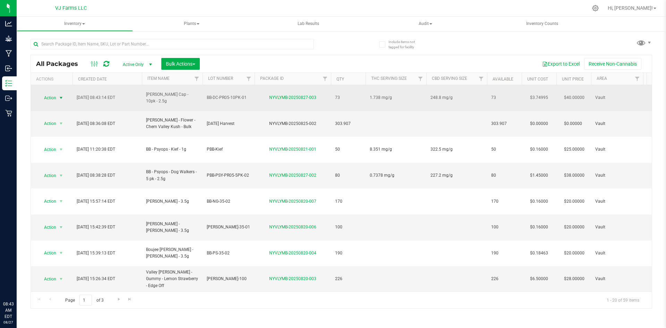
click at [46, 96] on span "Action" at bounding box center [47, 98] width 19 height 10
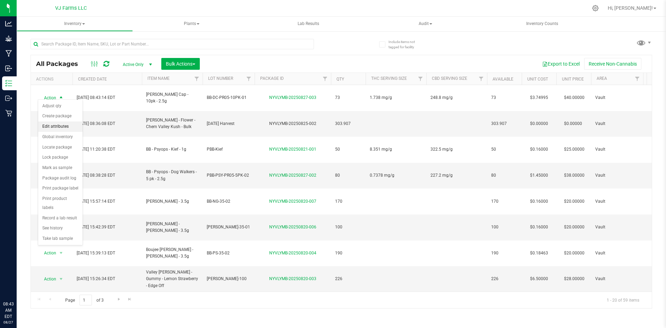
click at [65, 124] on li "Edit attributes" at bounding box center [60, 126] width 44 height 10
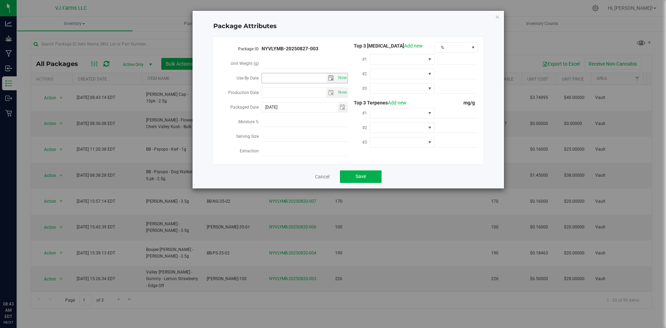
click at [329, 76] on span "select" at bounding box center [331, 78] width 6 height 6
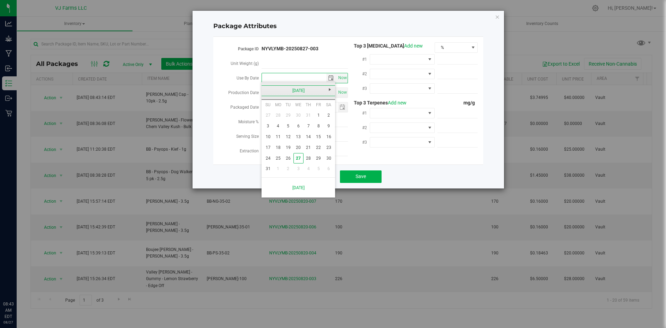
click at [287, 85] on link "August 2025" at bounding box center [298, 90] width 75 height 11
click at [325, 108] on link "Apr" at bounding box center [325, 110] width 18 height 18
click at [288, 128] on link "8" at bounding box center [288, 126] width 10 height 11
type input "2025-04-08"
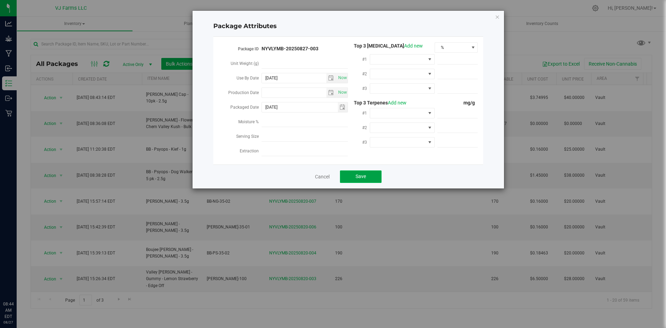
click at [357, 170] on button "Save" at bounding box center [361, 176] width 42 height 12
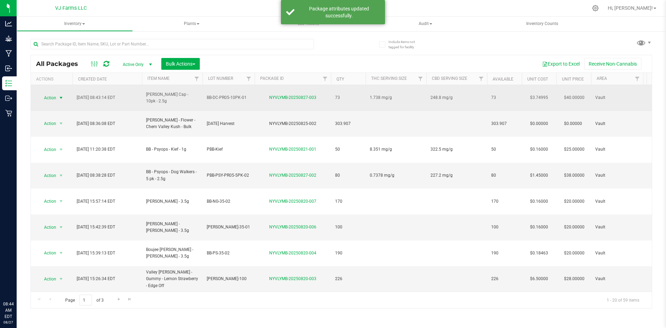
click at [60, 96] on span "select" at bounding box center [61, 98] width 6 height 6
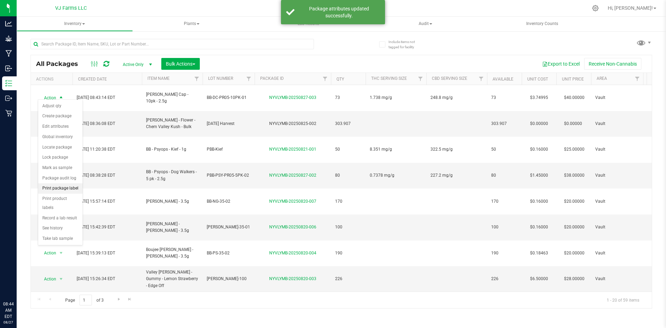
click at [69, 186] on li "Print package label" at bounding box center [60, 188] width 44 height 10
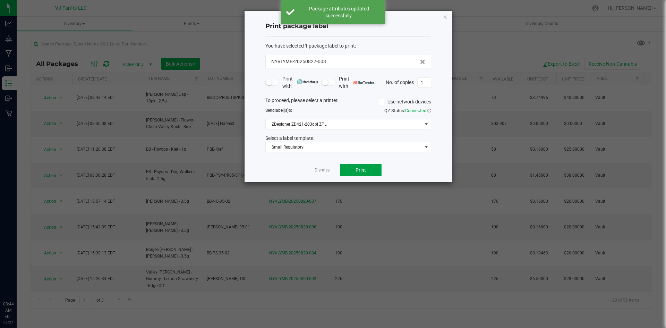
click at [356, 175] on button "Print" at bounding box center [361, 170] width 42 height 12
click at [428, 80] on input "1" at bounding box center [424, 83] width 13 height 10
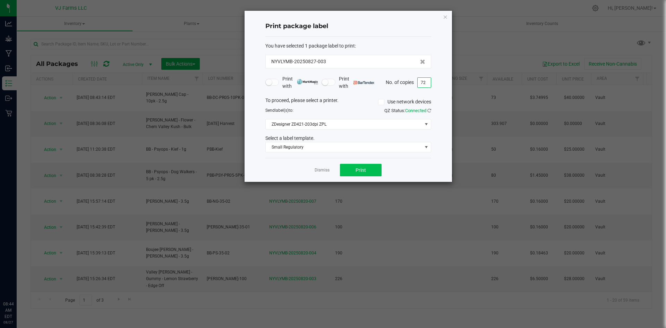
type input "72"
click at [366, 165] on button "Print" at bounding box center [361, 170] width 42 height 12
click at [319, 168] on link "Dismiss" at bounding box center [322, 170] width 15 height 6
